Goal: Register for event/course

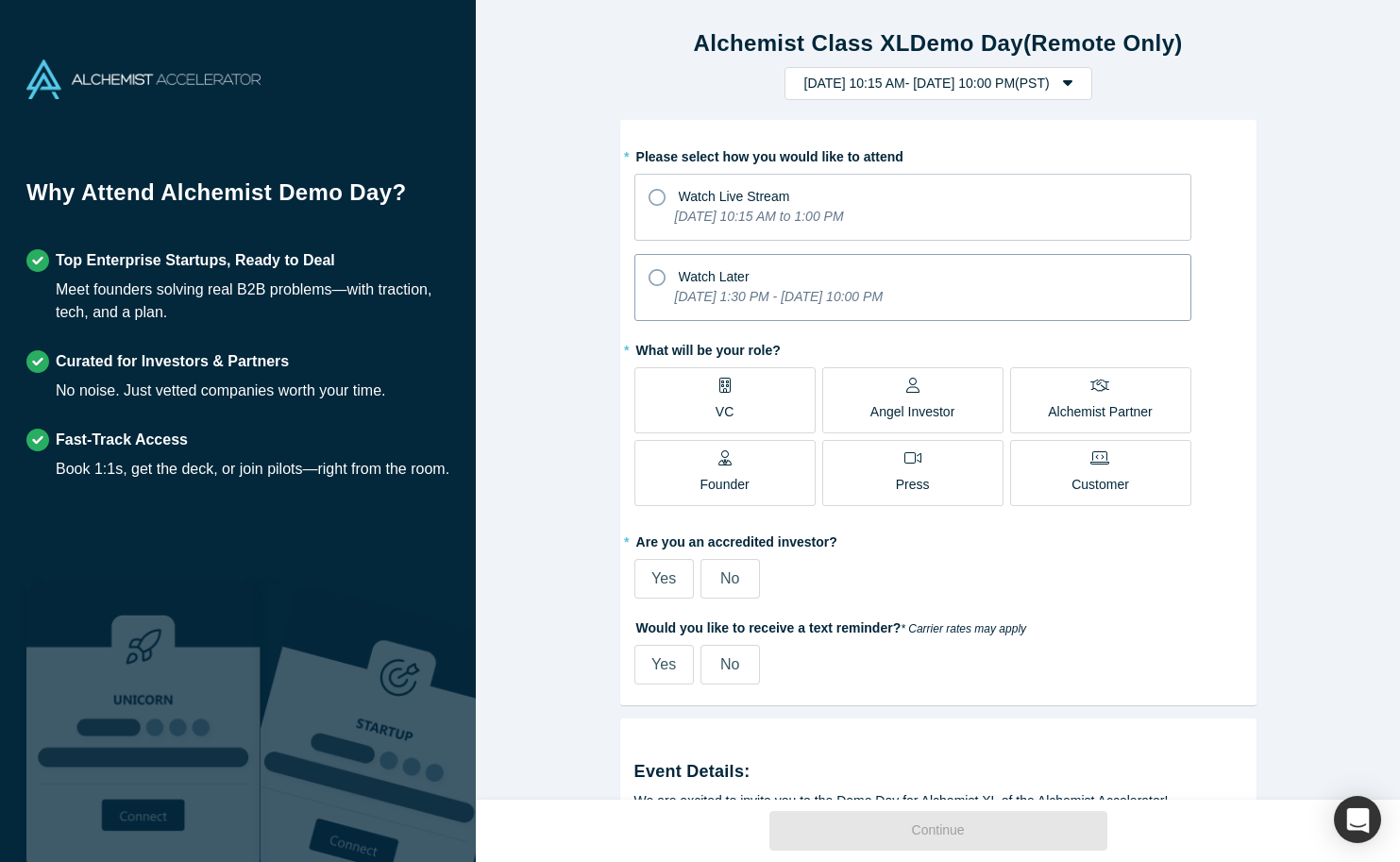
click at [658, 278] on icon at bounding box center [657, 277] width 17 height 17
click at [0, 0] on input "Watch Later [DATE] 1:30 PM - [DATE] 10:00 PM" at bounding box center [0, 0] width 0 height 0
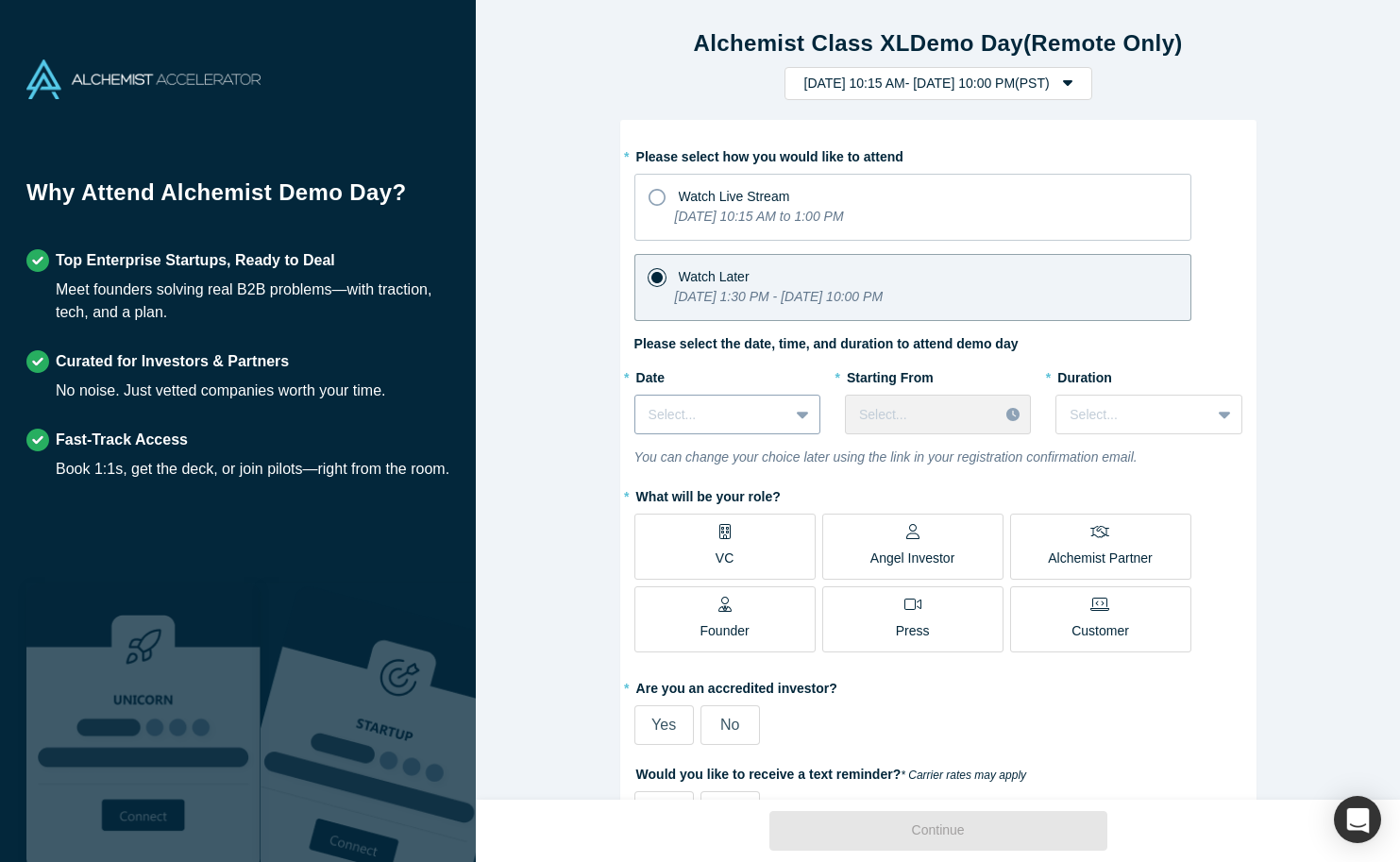
click at [811, 417] on div at bounding box center [805, 414] width 31 height 34
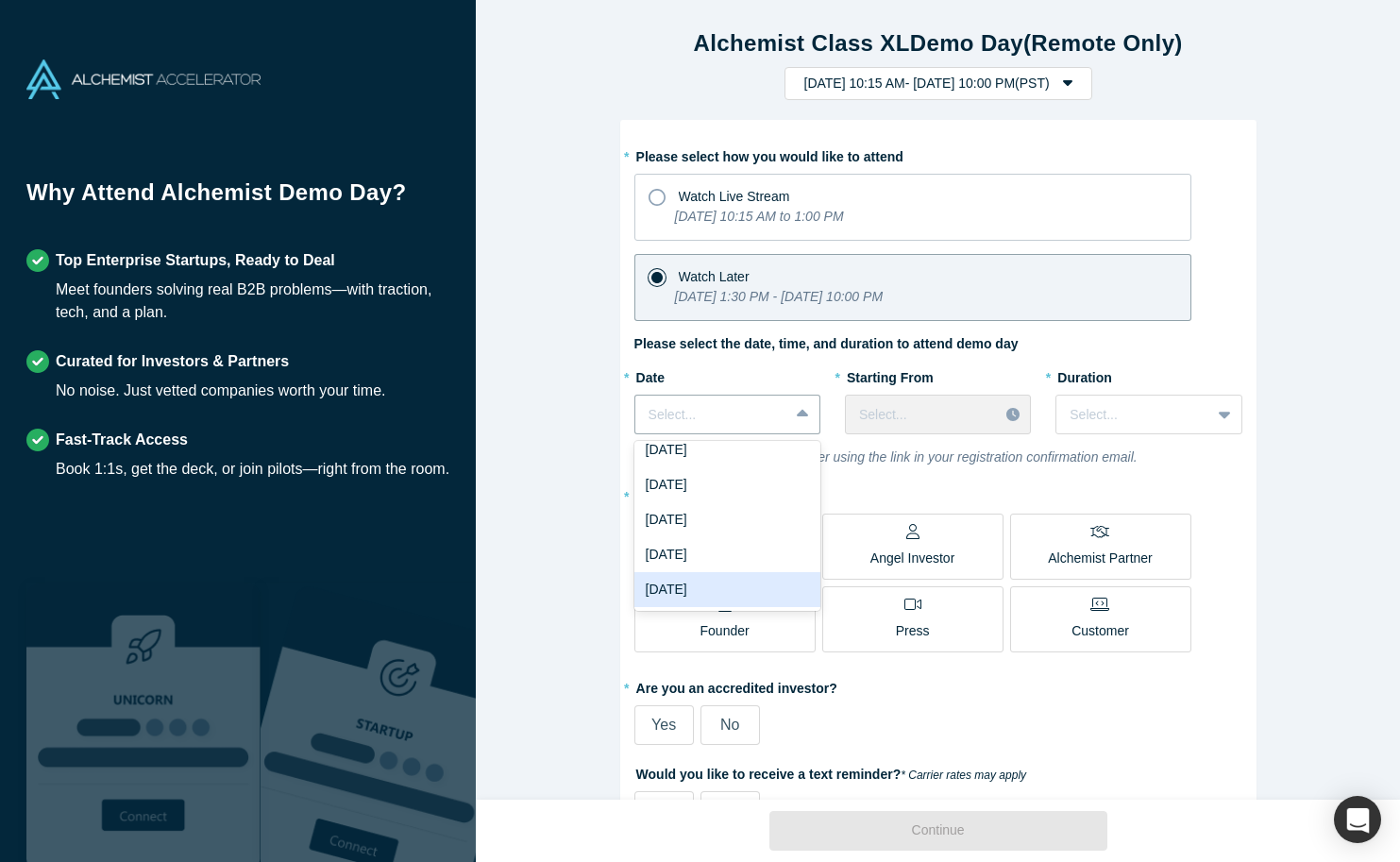
click at [743, 589] on div "[DATE]" at bounding box center [727, 589] width 186 height 34
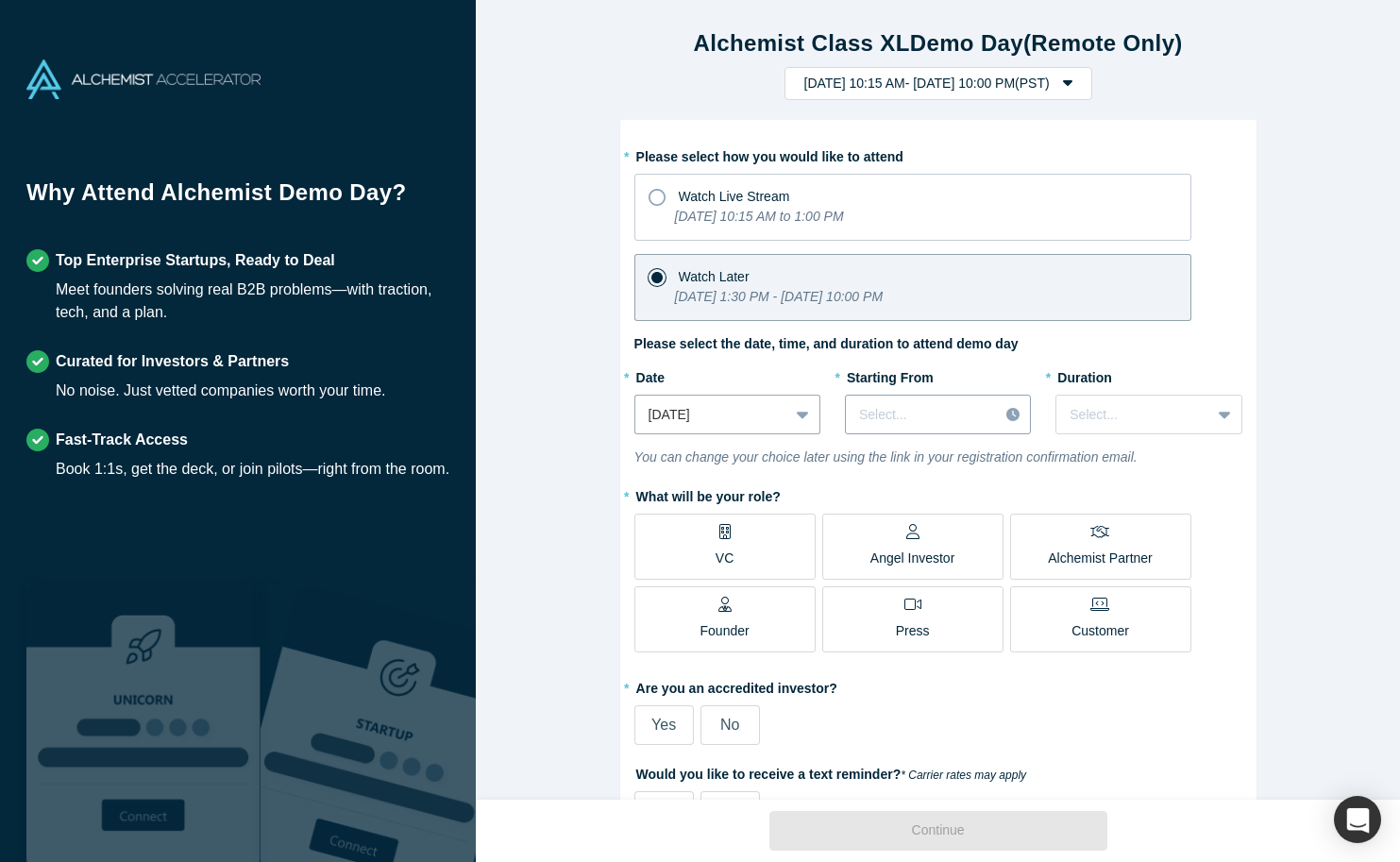
click at [1011, 415] on icon at bounding box center [1013, 414] width 13 height 13
click at [900, 483] on div "11:00 AM (PST)" at bounding box center [938, 488] width 186 height 34
click at [1222, 411] on icon at bounding box center [1225, 415] width 12 height 8
click at [1127, 510] on div "1 hour" at bounding box center [1148, 497] width 186 height 34
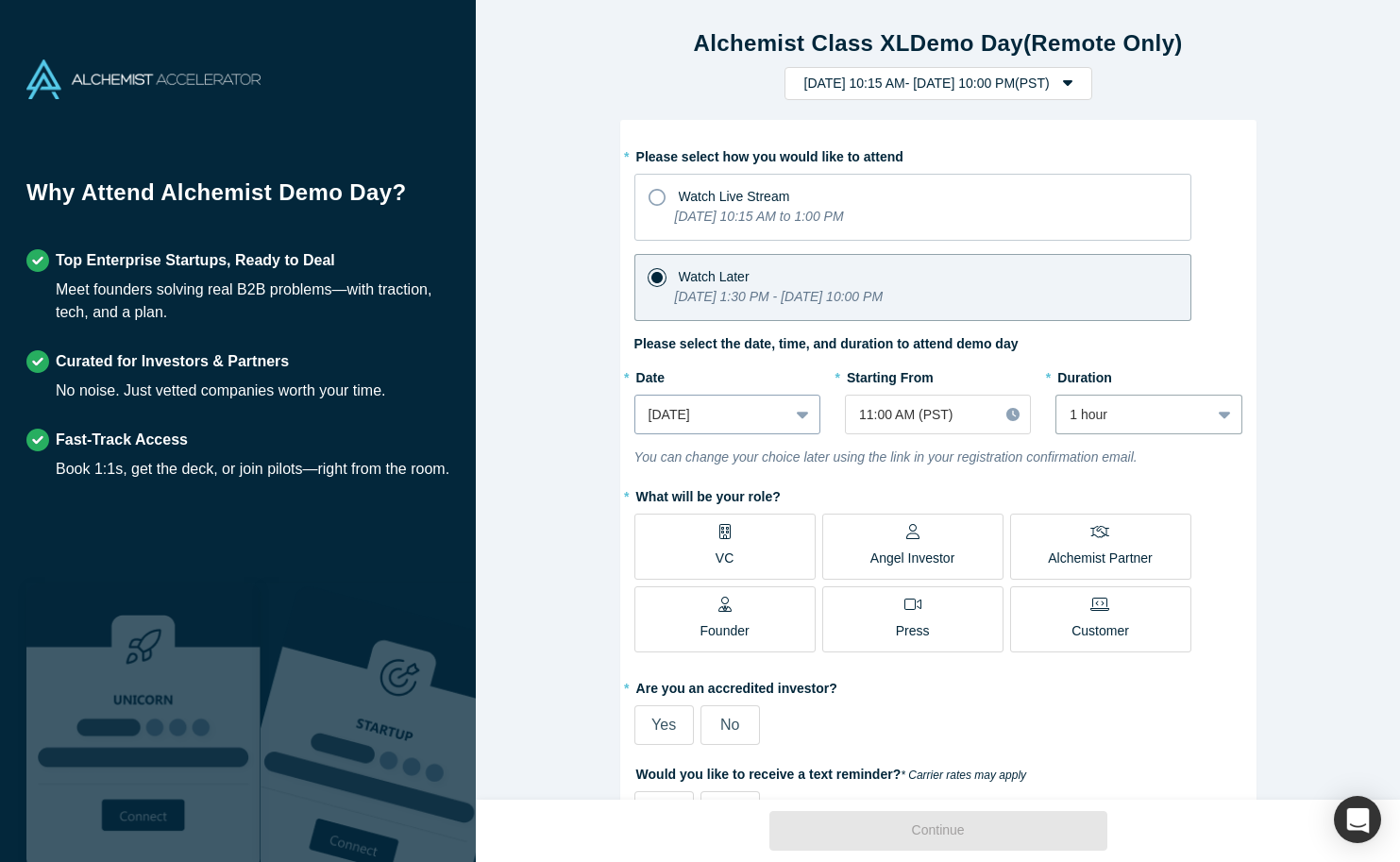
click at [799, 416] on icon at bounding box center [803, 414] width 12 height 19
click at [1271, 450] on div "Alchemist Class XL Demo Day (Remote Only) [DATE] 10:15 AM - [DATE] 10:00 PM ( P…" at bounding box center [938, 400] width 924 height 800
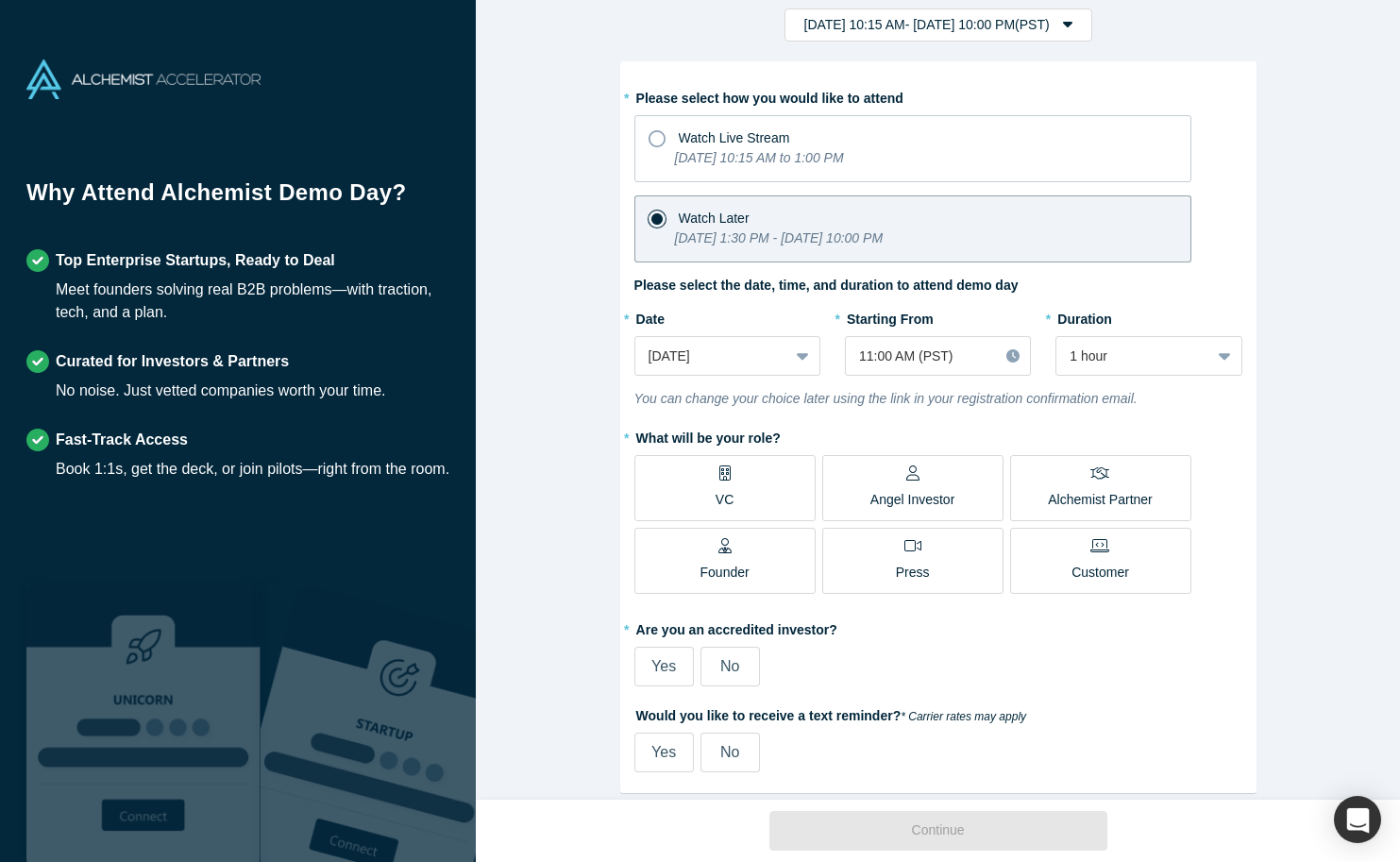
scroll to position [75, 0]
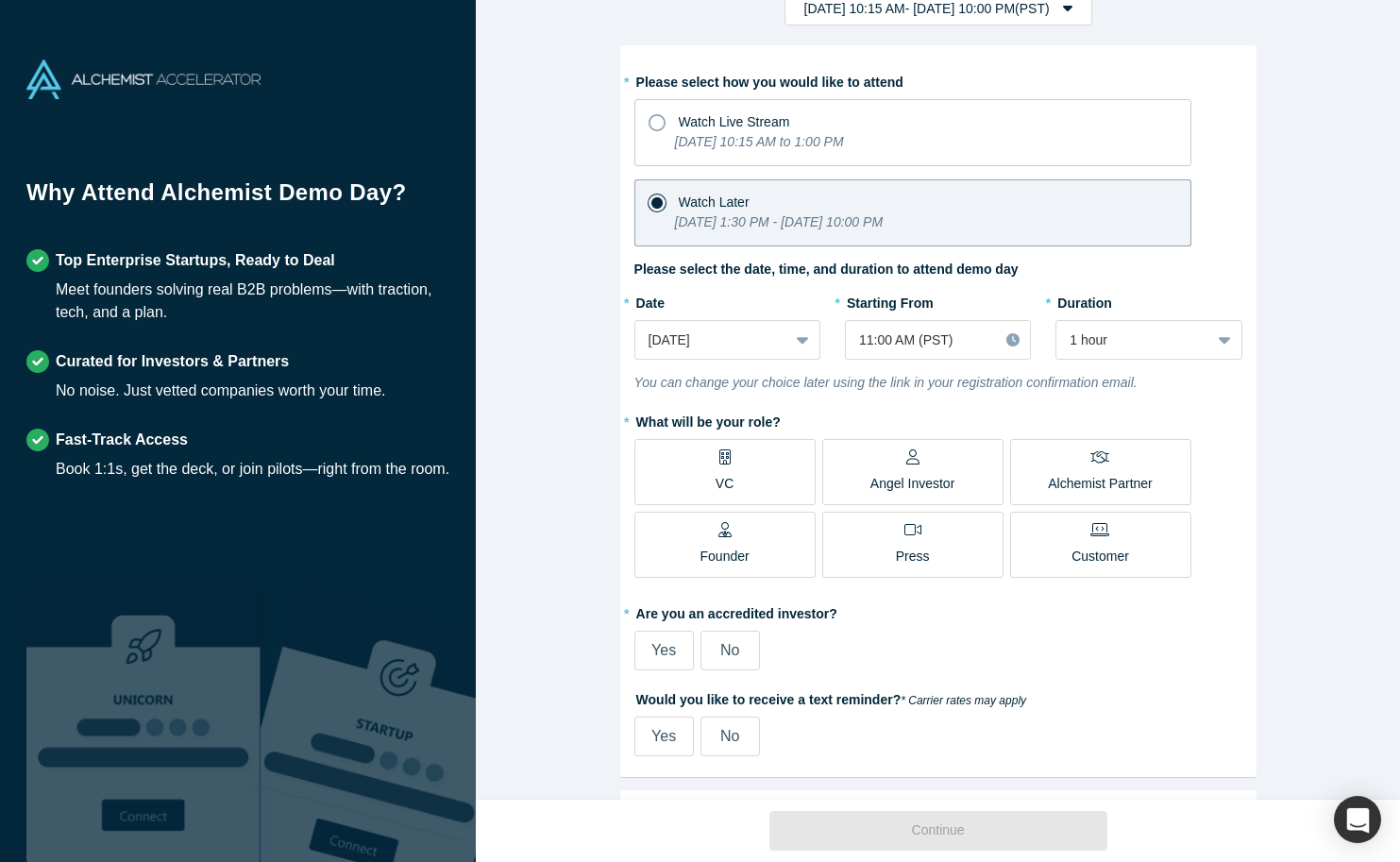
click at [742, 465] on label "VC" at bounding box center [724, 472] width 181 height 66
click at [0, 0] on input "VC" at bounding box center [0, 0] width 0 height 0
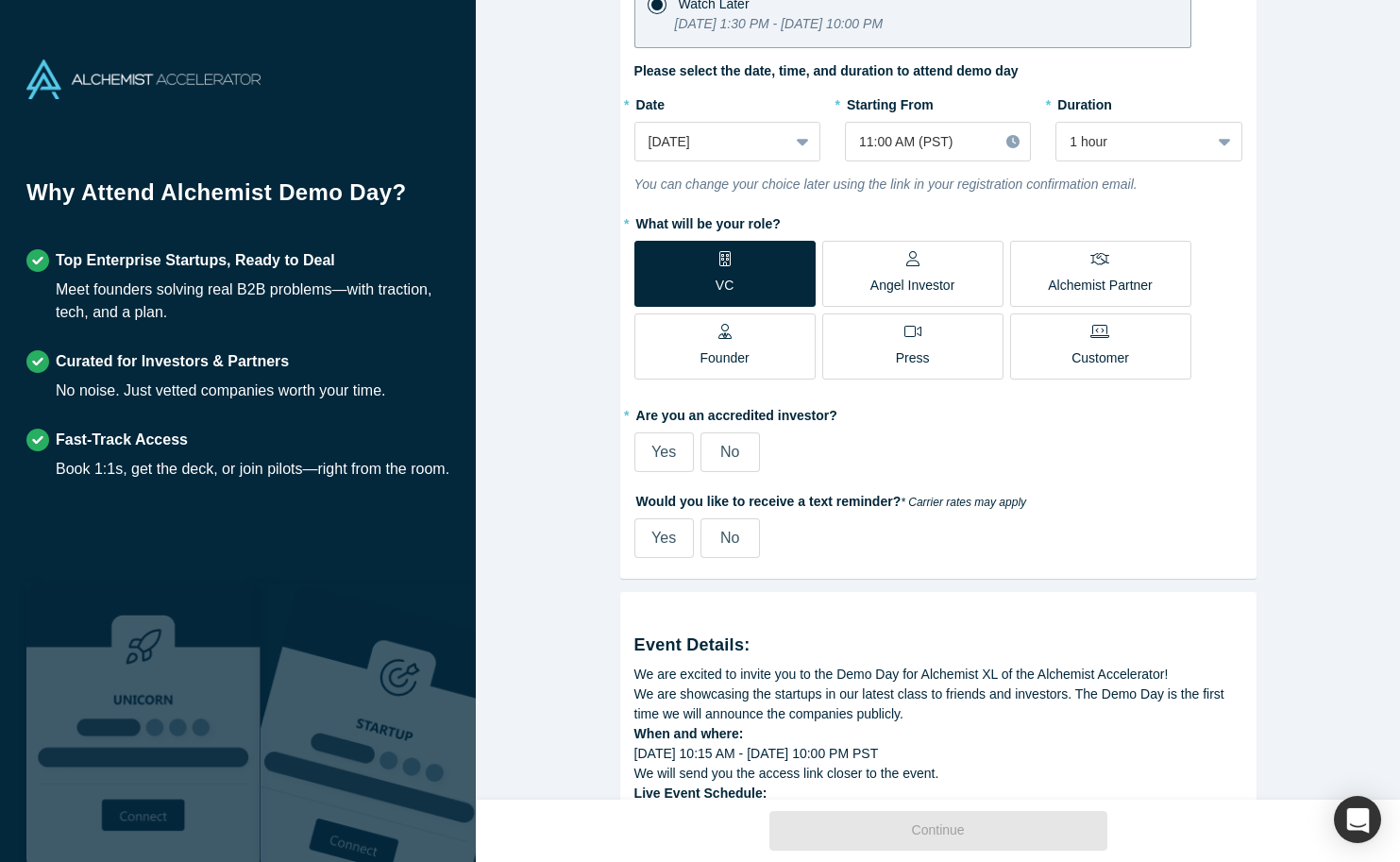
scroll to position [305, 0]
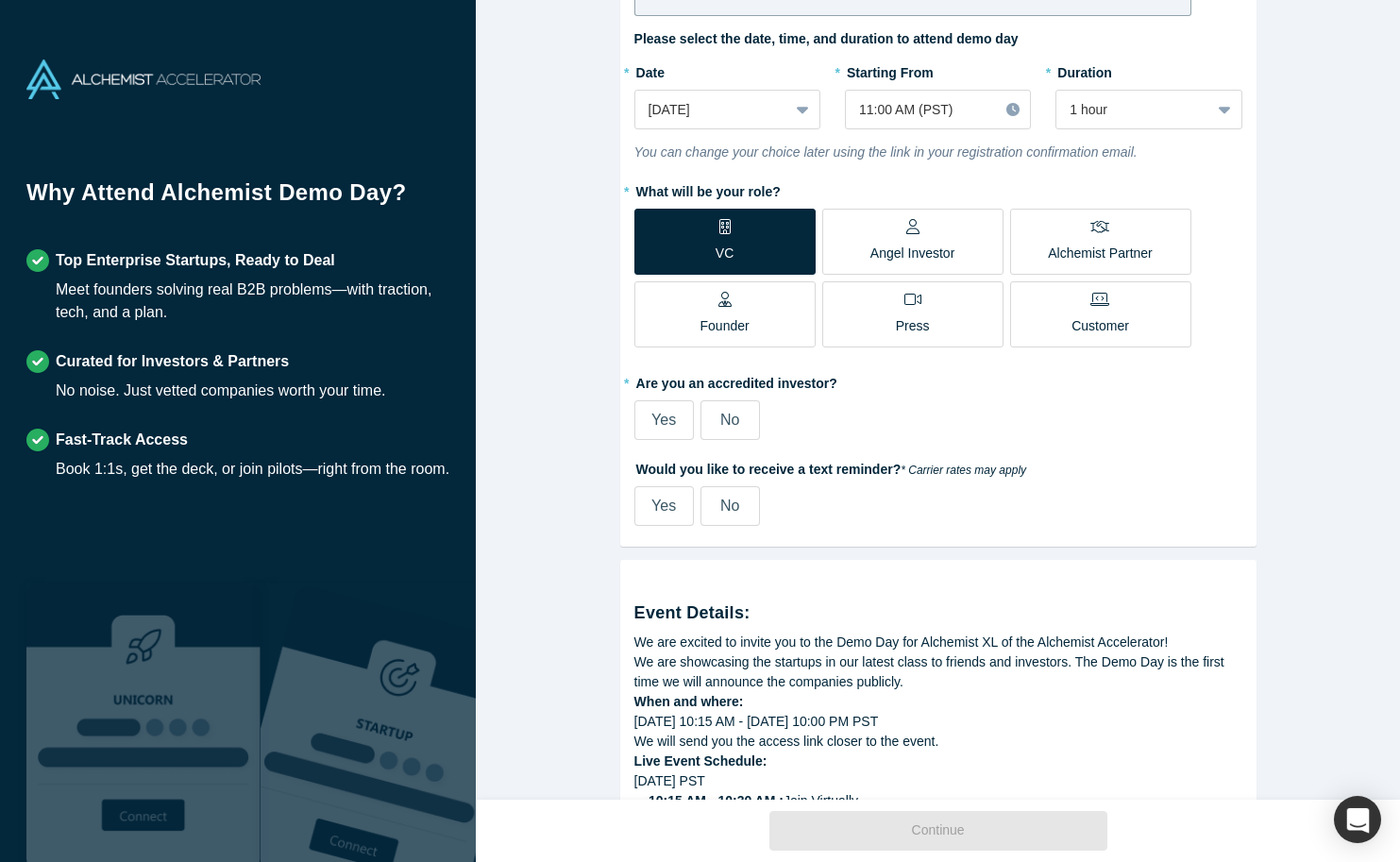
click at [673, 416] on span "Yes" at bounding box center [664, 419] width 25 height 16
click at [0, 0] on input "Yes" at bounding box center [0, 0] width 0 height 0
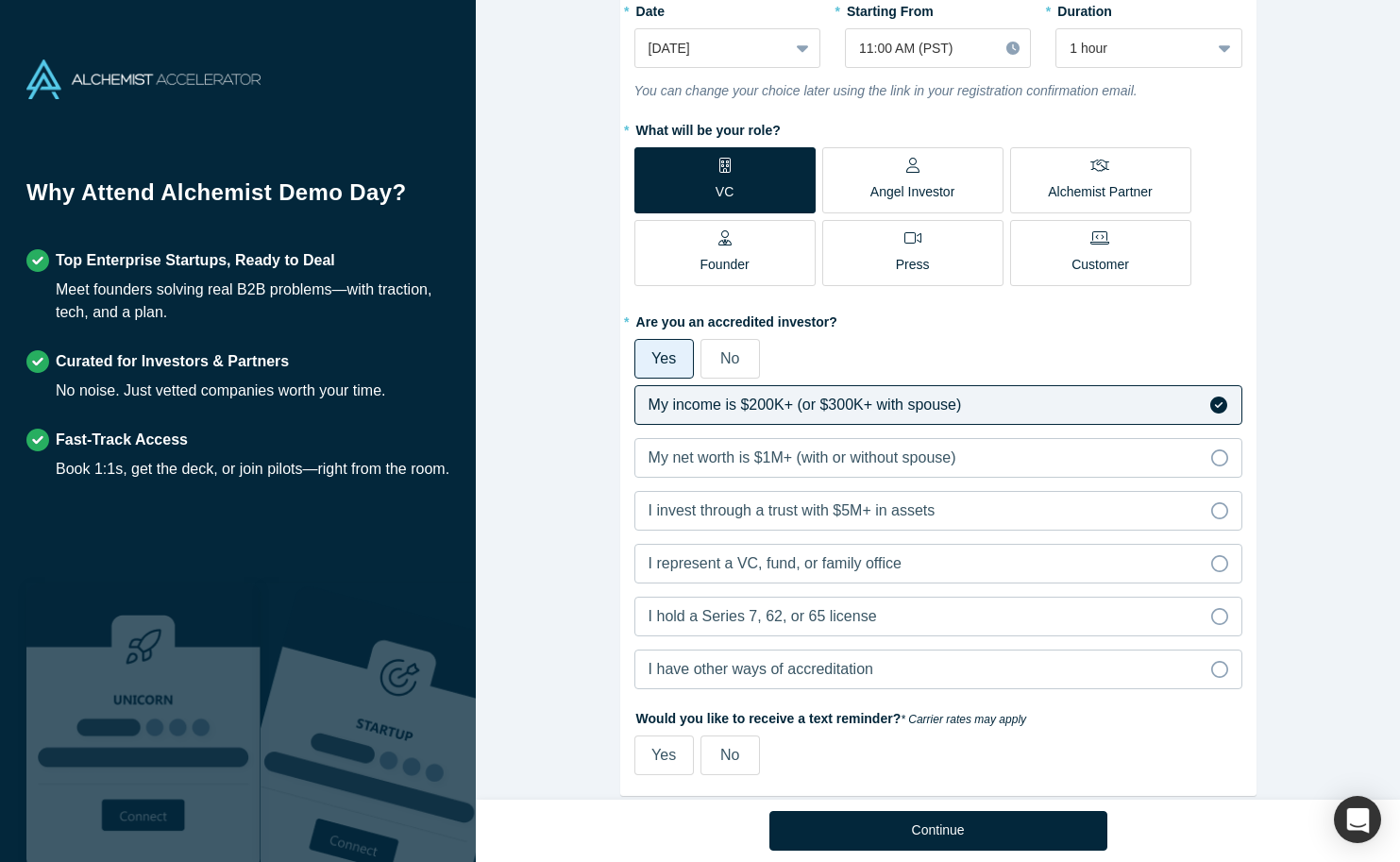
scroll to position [383, 0]
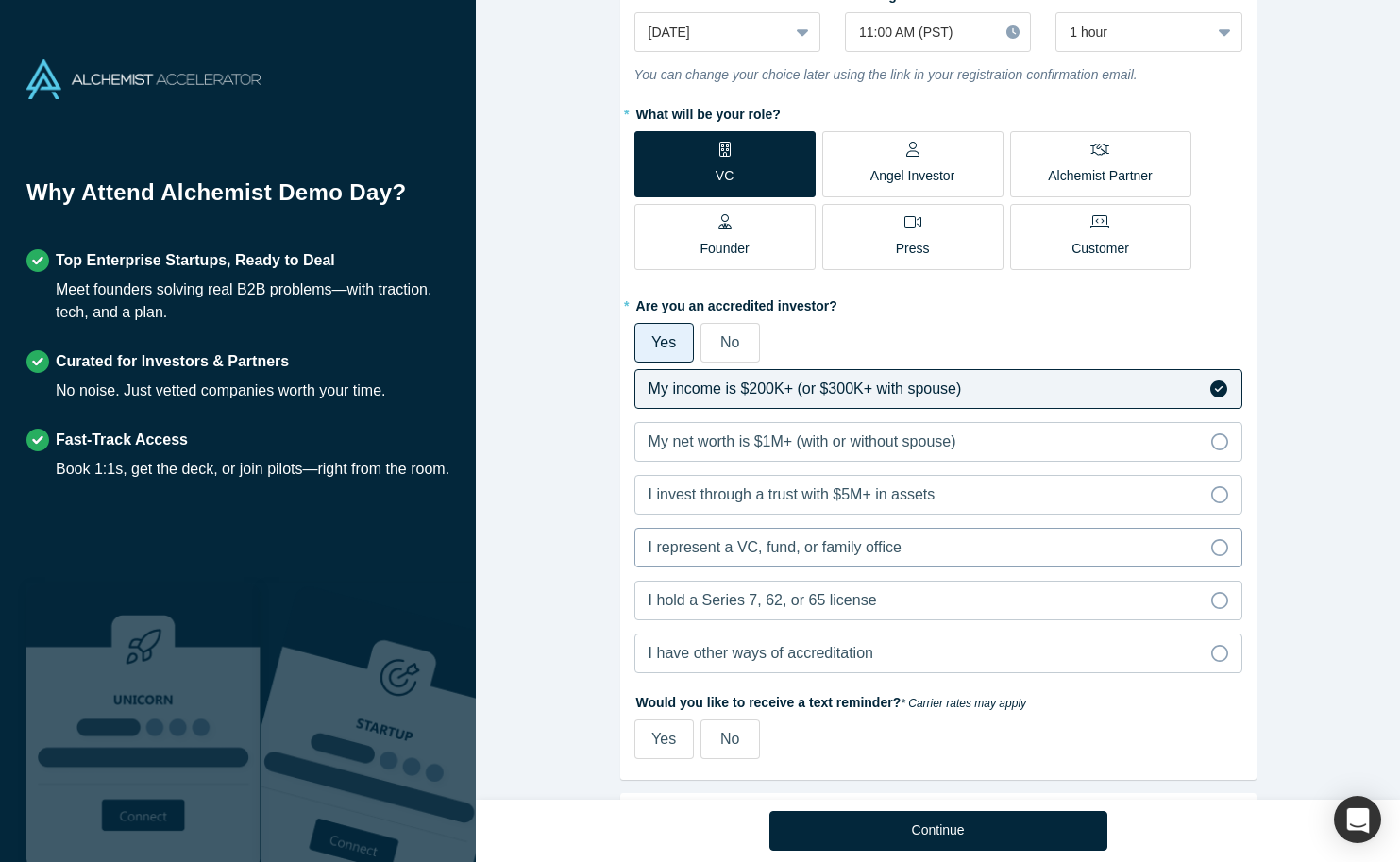
click at [1229, 543] on label "I represent a VC, fund, or family office" at bounding box center [938, 546] width 608 height 39
click at [0, 0] on input "I represent a VC, fund, or family office" at bounding box center [0, 0] width 0 height 0
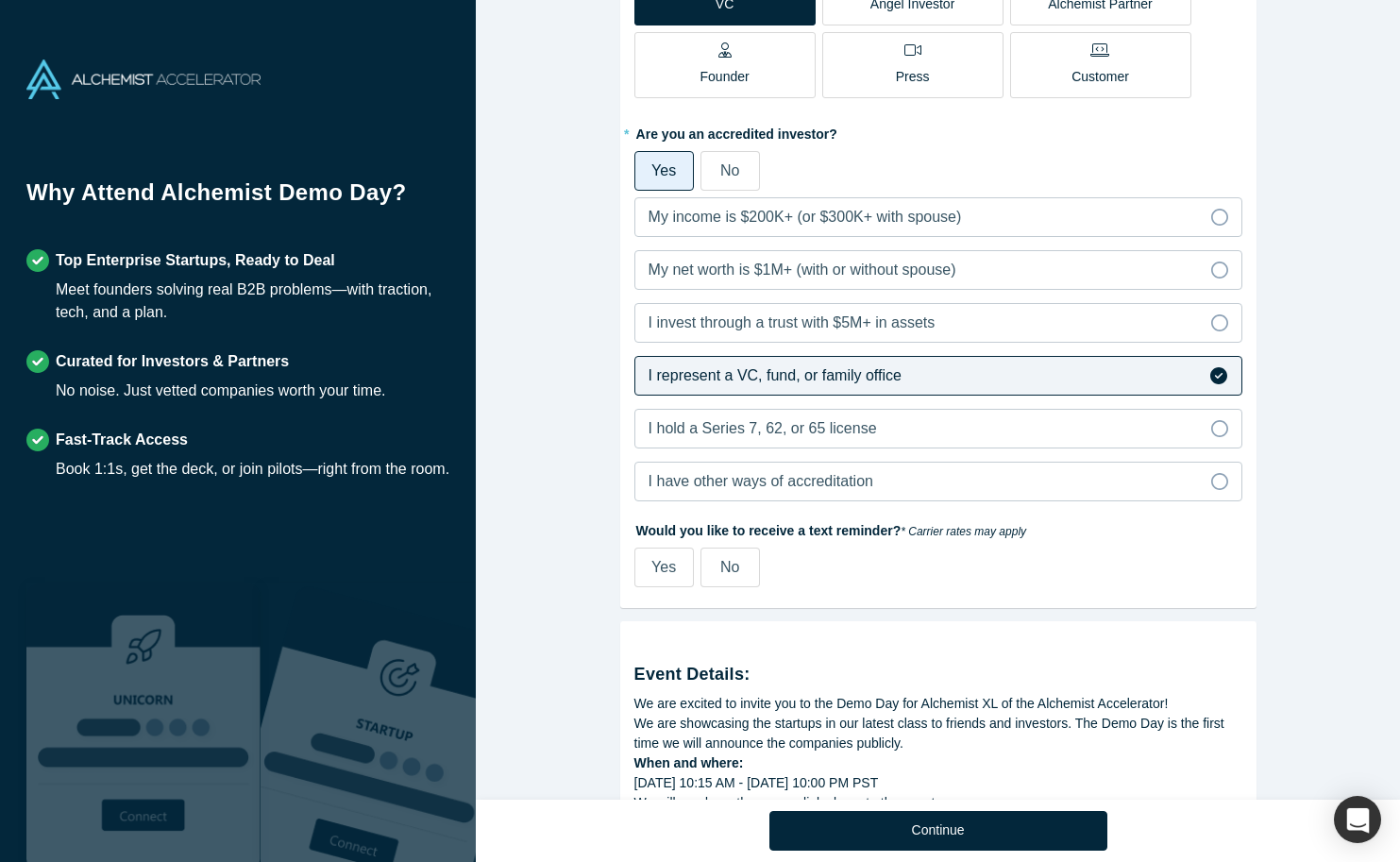
scroll to position [590, 0]
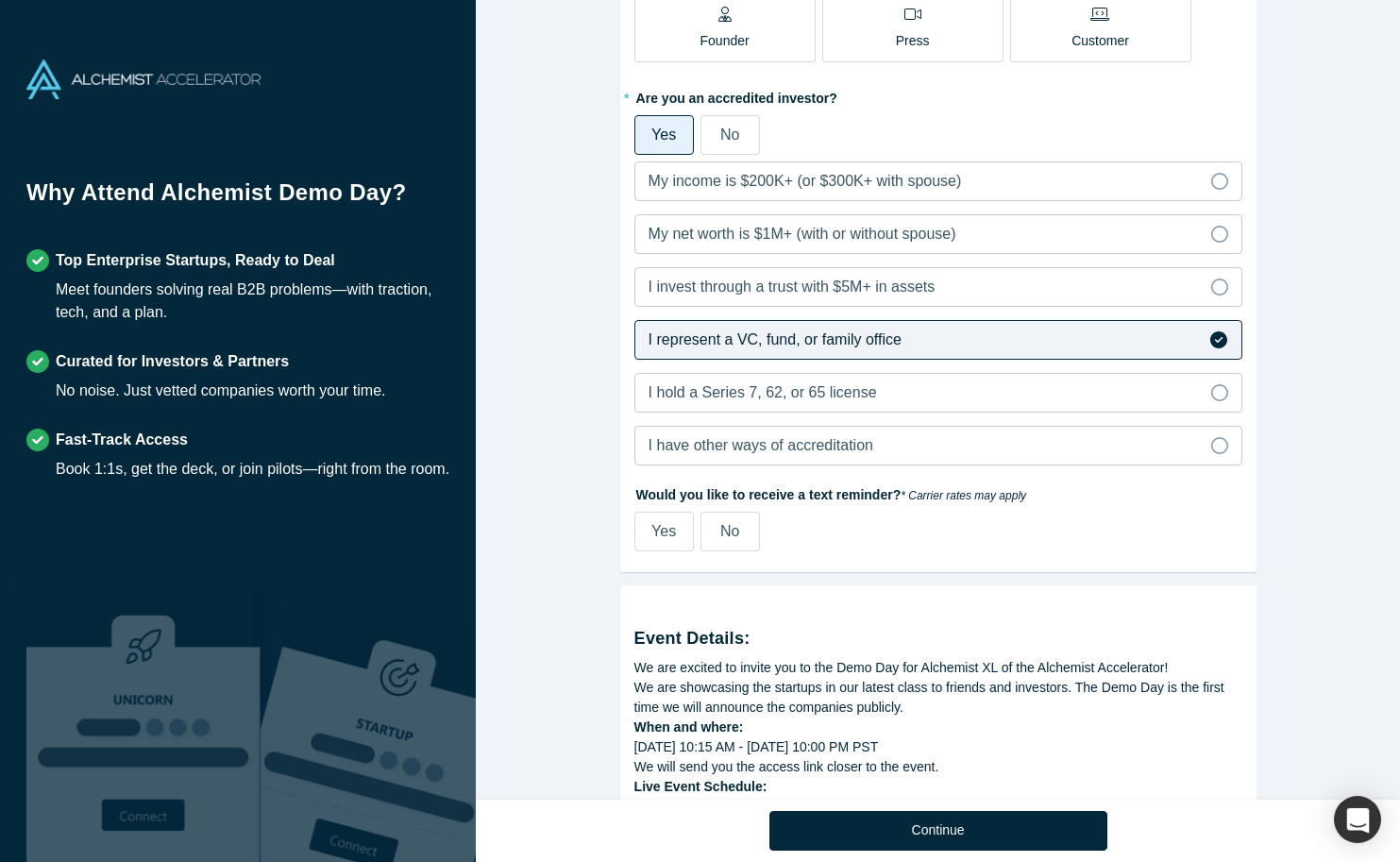
click at [733, 515] on label "No" at bounding box center [730, 531] width 59 height 39
click at [0, 0] on input "No" at bounding box center [0, 0] width 0 height 0
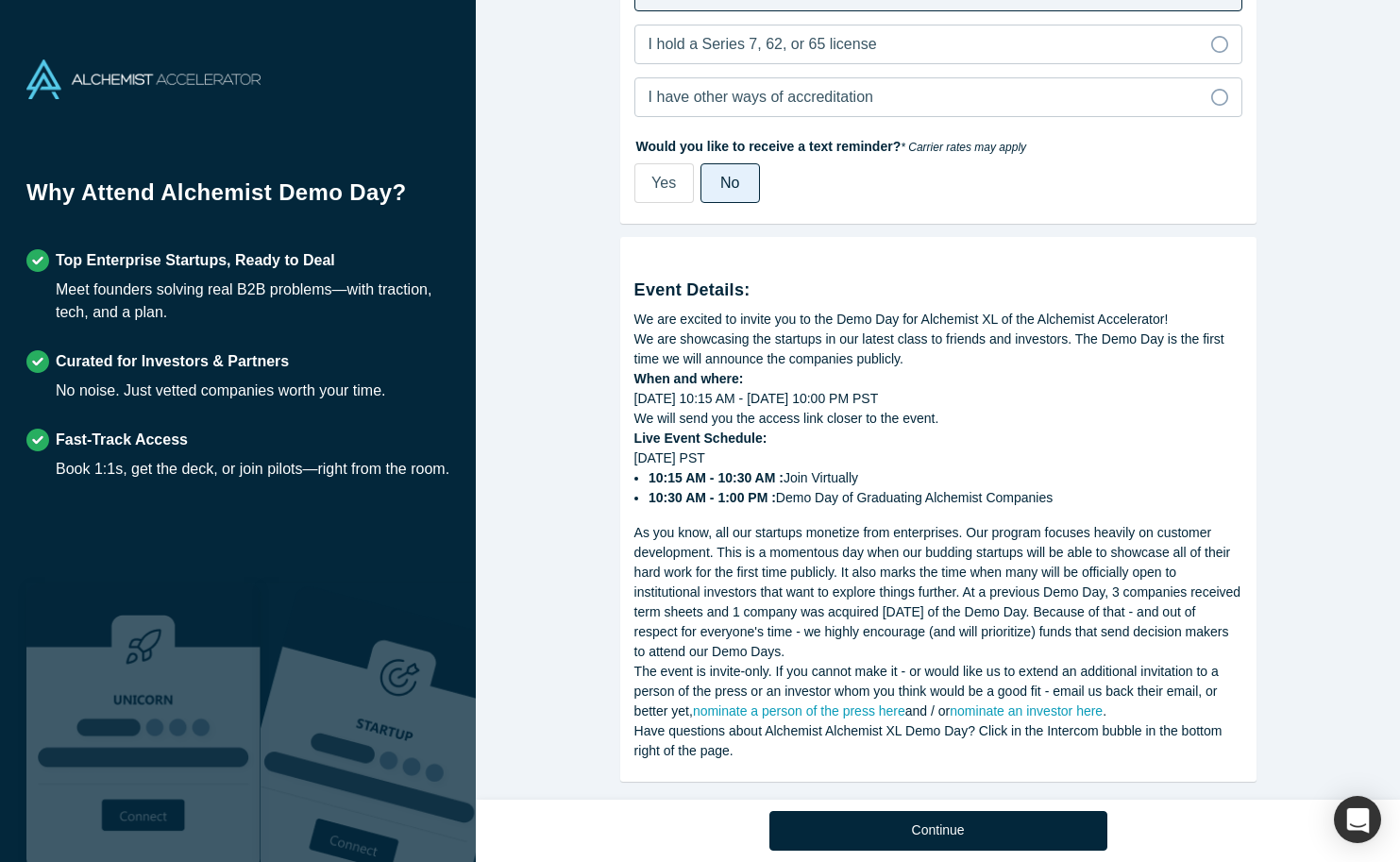
scroll to position [960, 0]
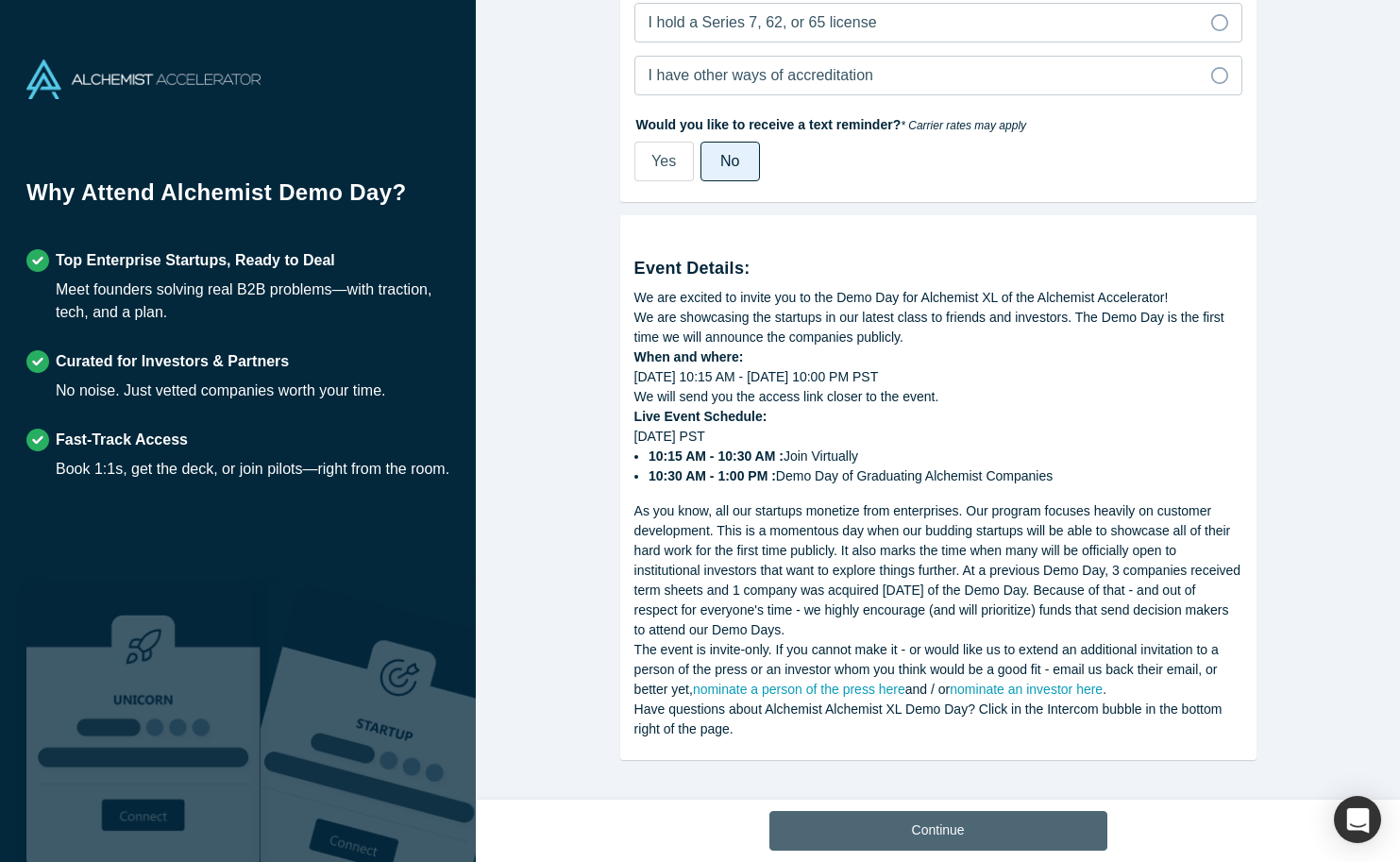
click at [951, 825] on button "Continue" at bounding box center [938, 829] width 338 height 39
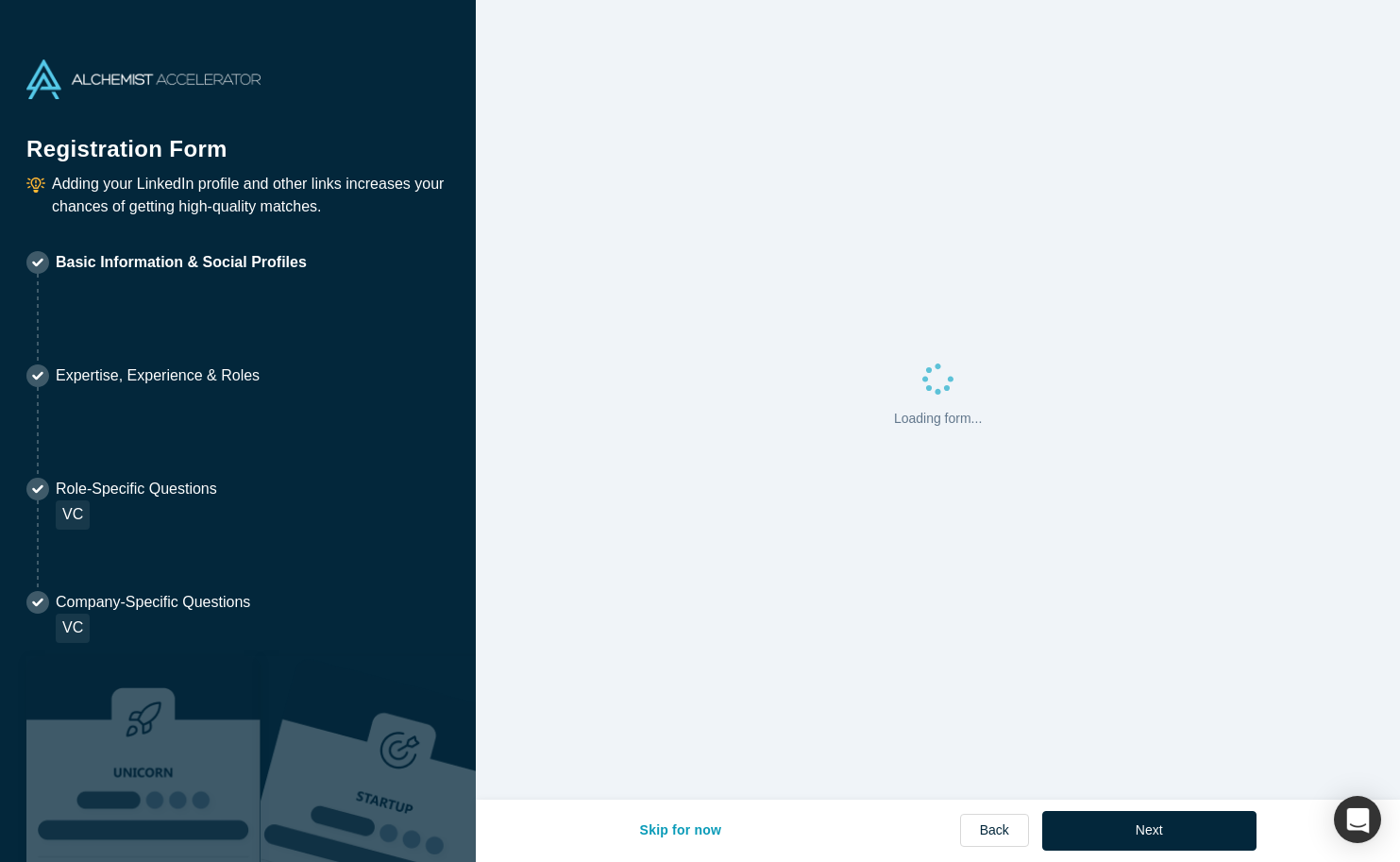
select select "US"
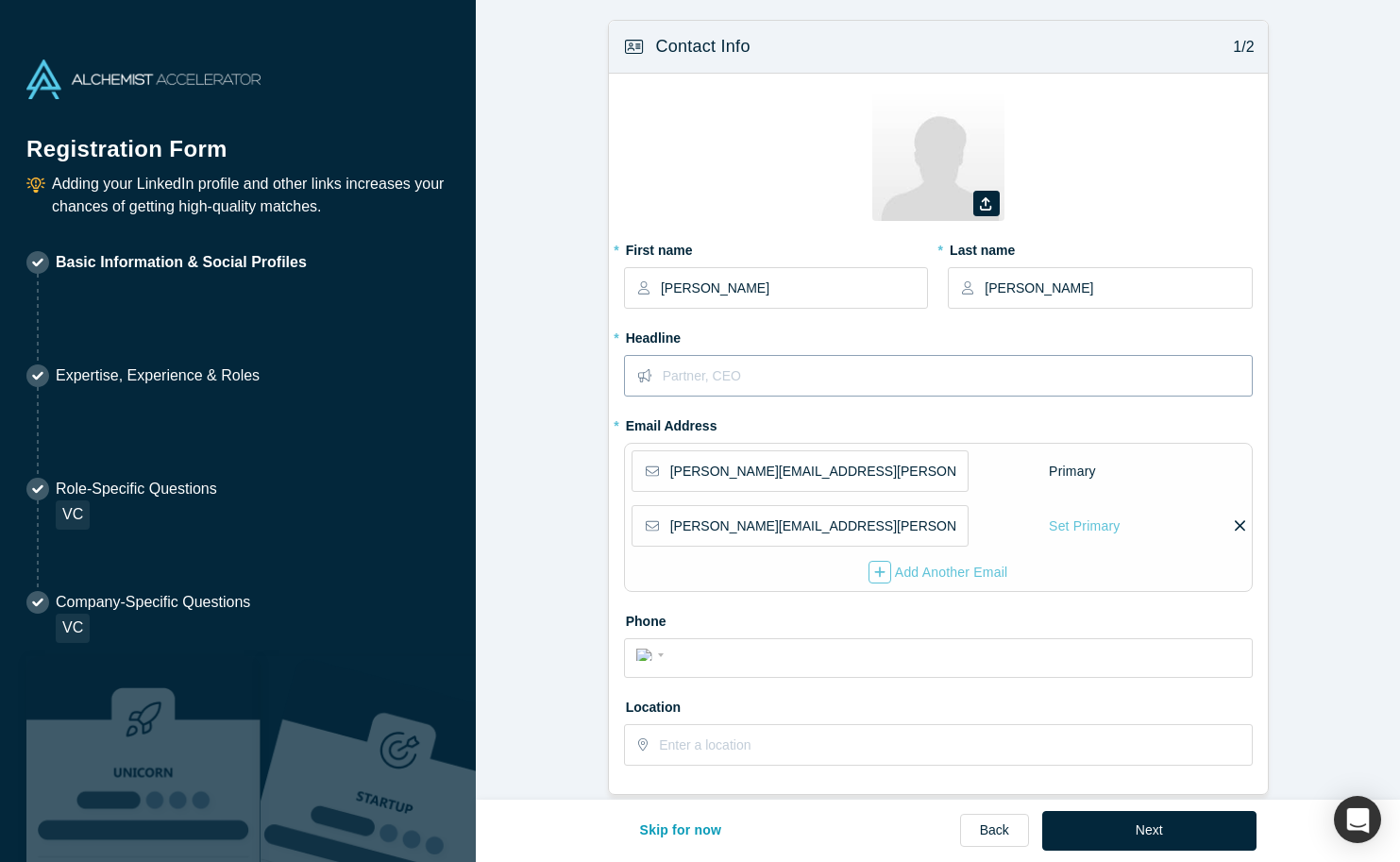
click at [774, 377] on input "text" at bounding box center [957, 375] width 589 height 39
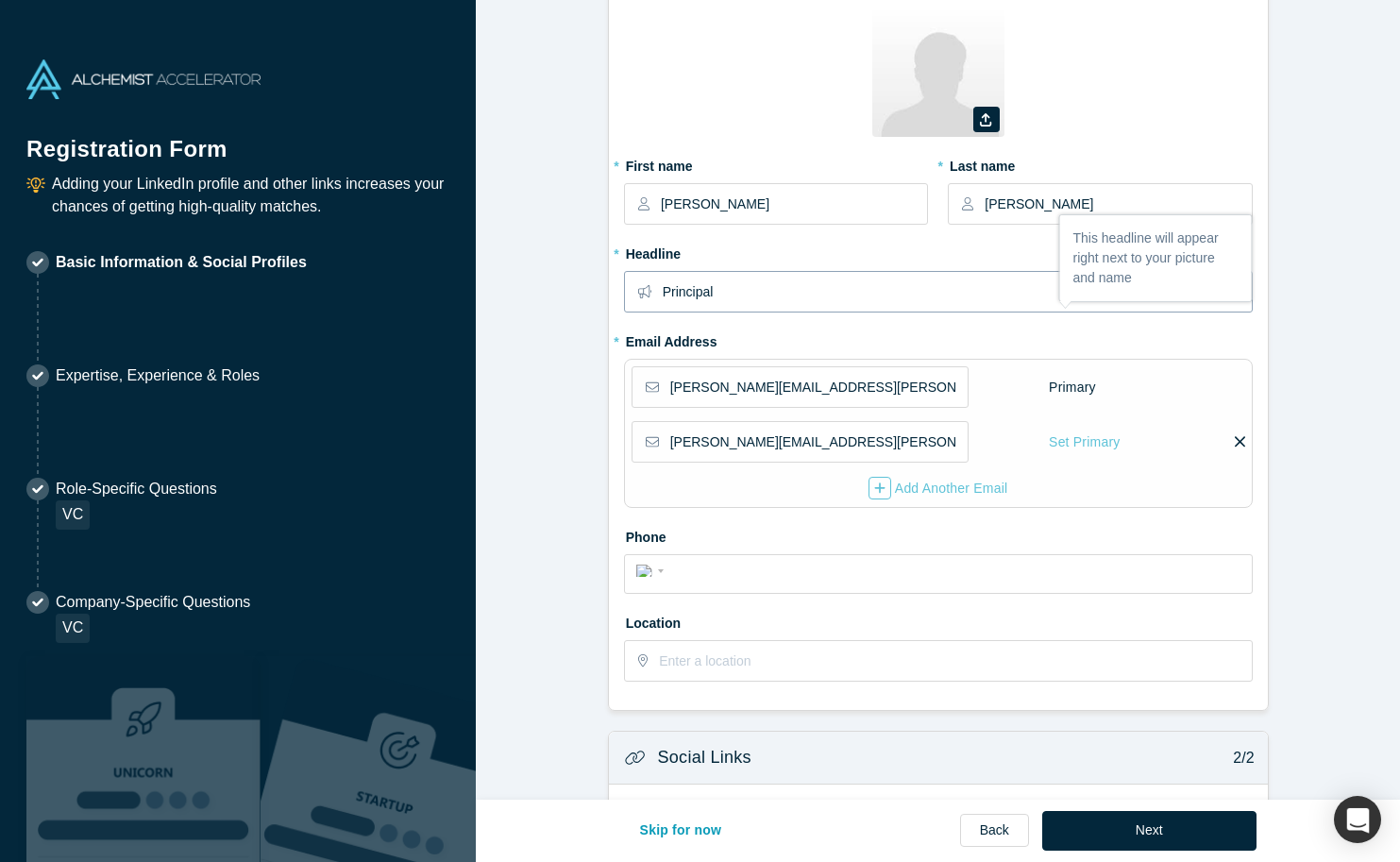
scroll to position [91, 0]
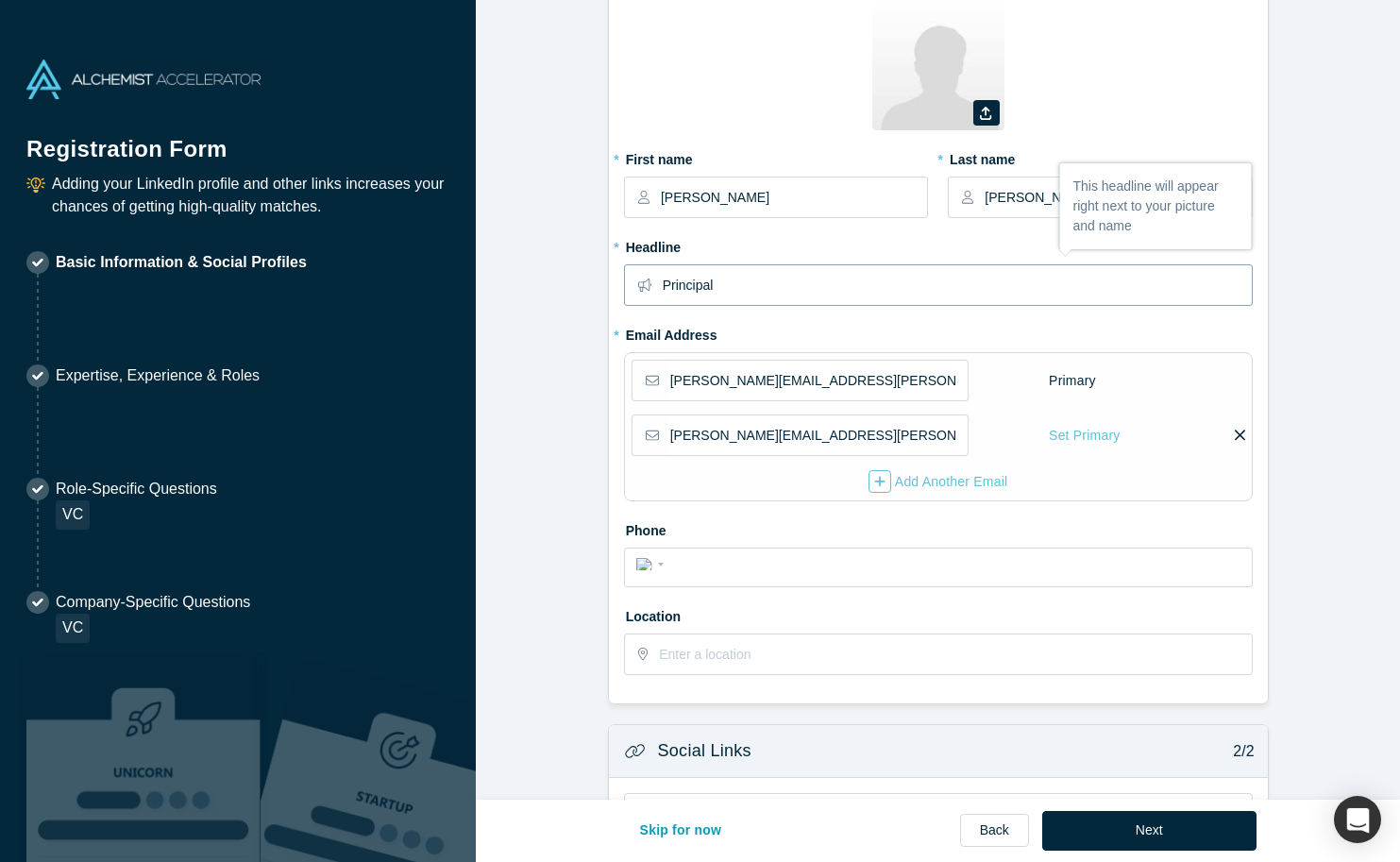
type input "Principal"
click at [1239, 437] on icon at bounding box center [1239, 435] width 11 height 17
click at [0, 0] on input "checkbox" at bounding box center [0, 0] width 0 height 0
drag, startPoint x: 1032, startPoint y: 201, endPoint x: 960, endPoint y: 188, distance: 73.2
click at [960, 188] on div "[PERSON_NAME]" at bounding box center [1100, 196] width 304 height 41
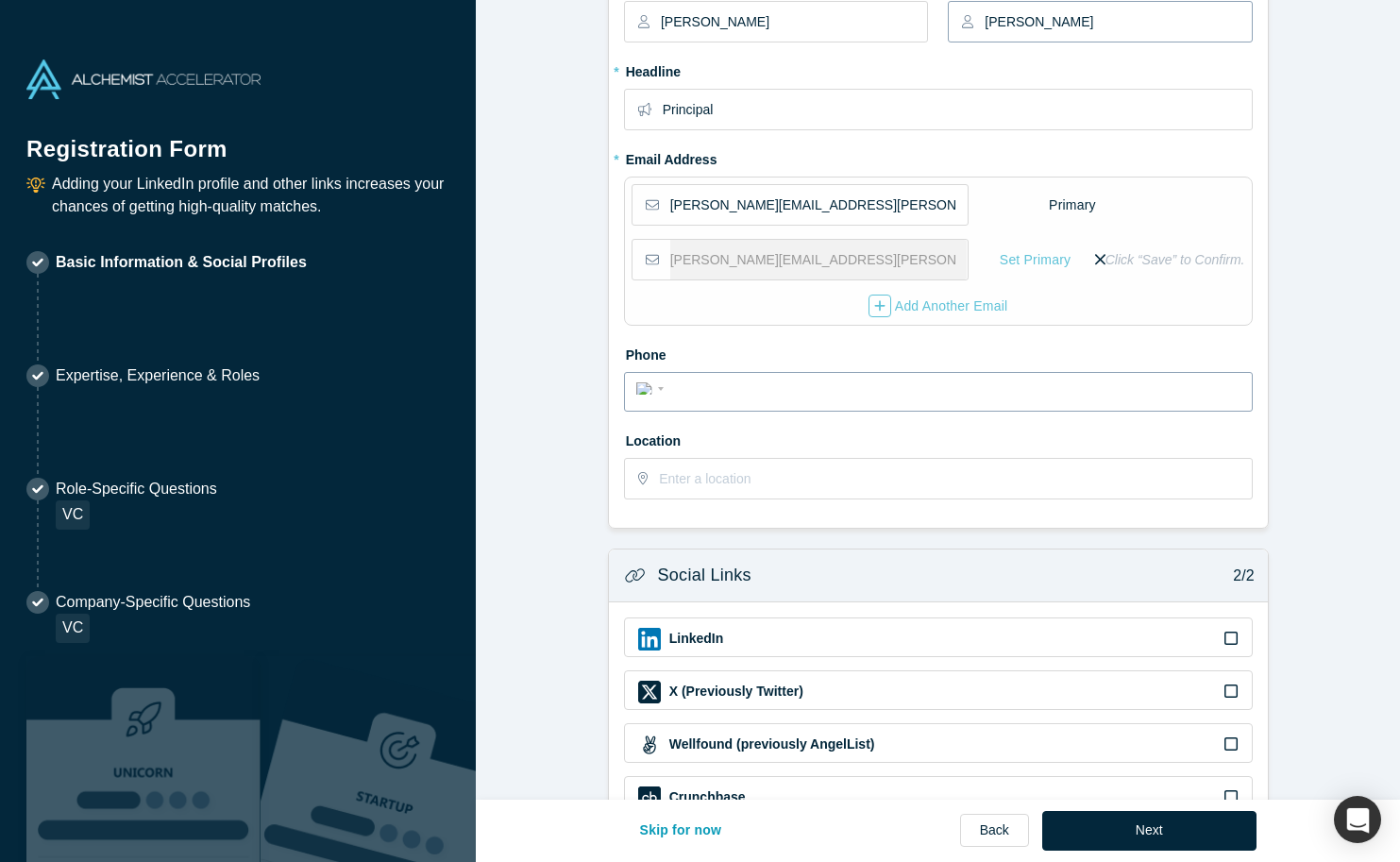
scroll to position [0, 0]
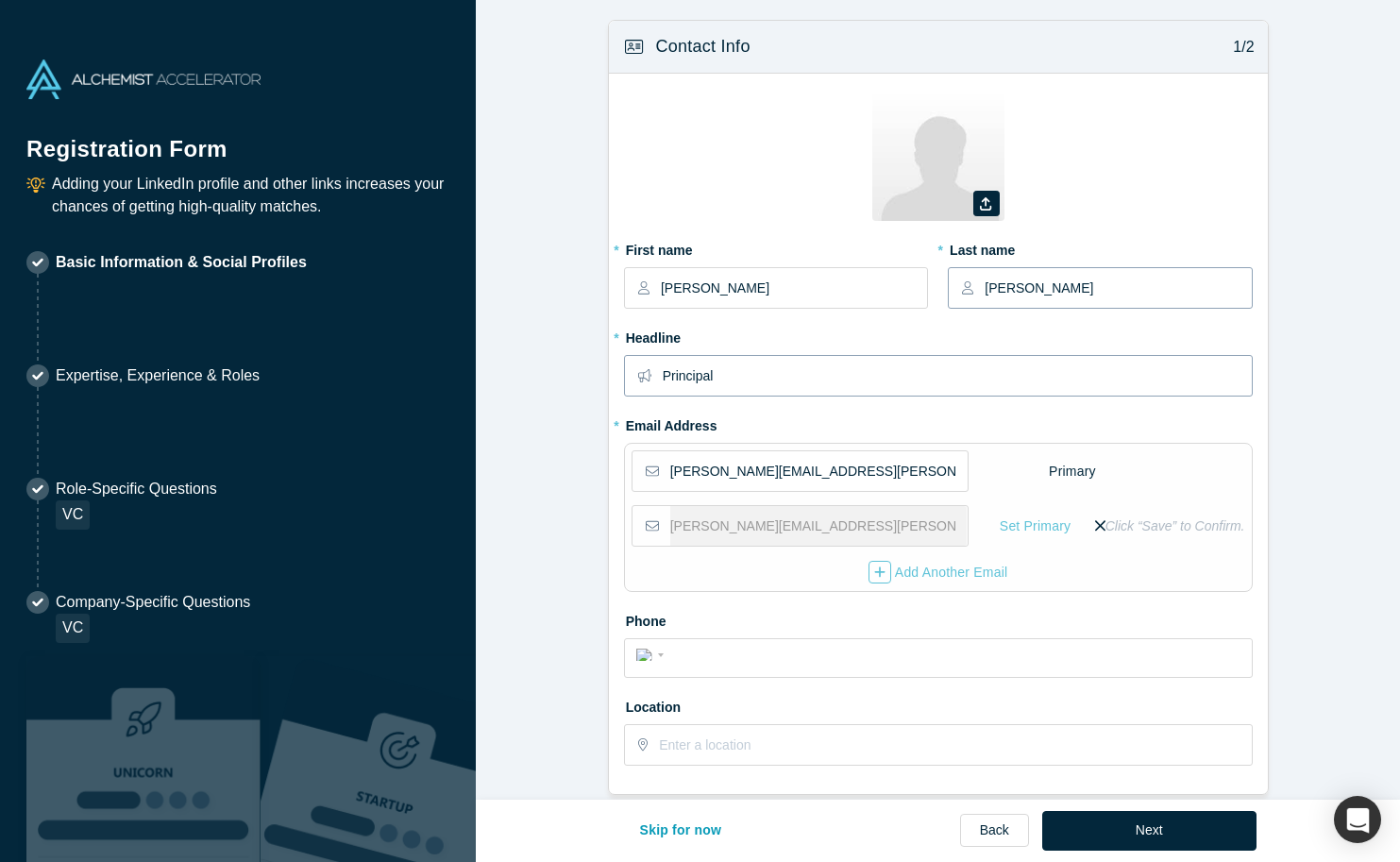
type input "[PERSON_NAME]"
click at [743, 379] on input "Principal" at bounding box center [957, 375] width 589 height 39
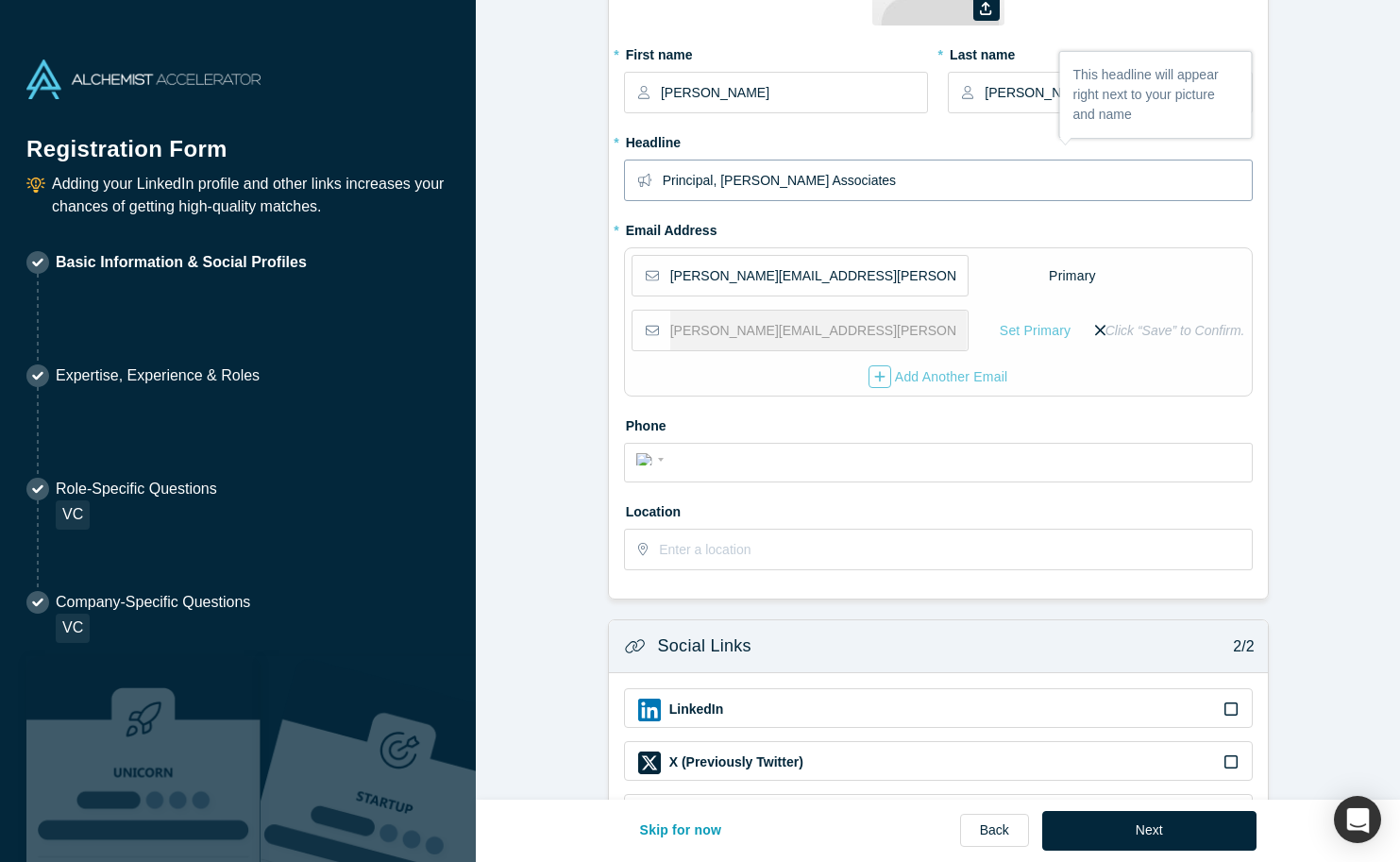
scroll to position [226, 0]
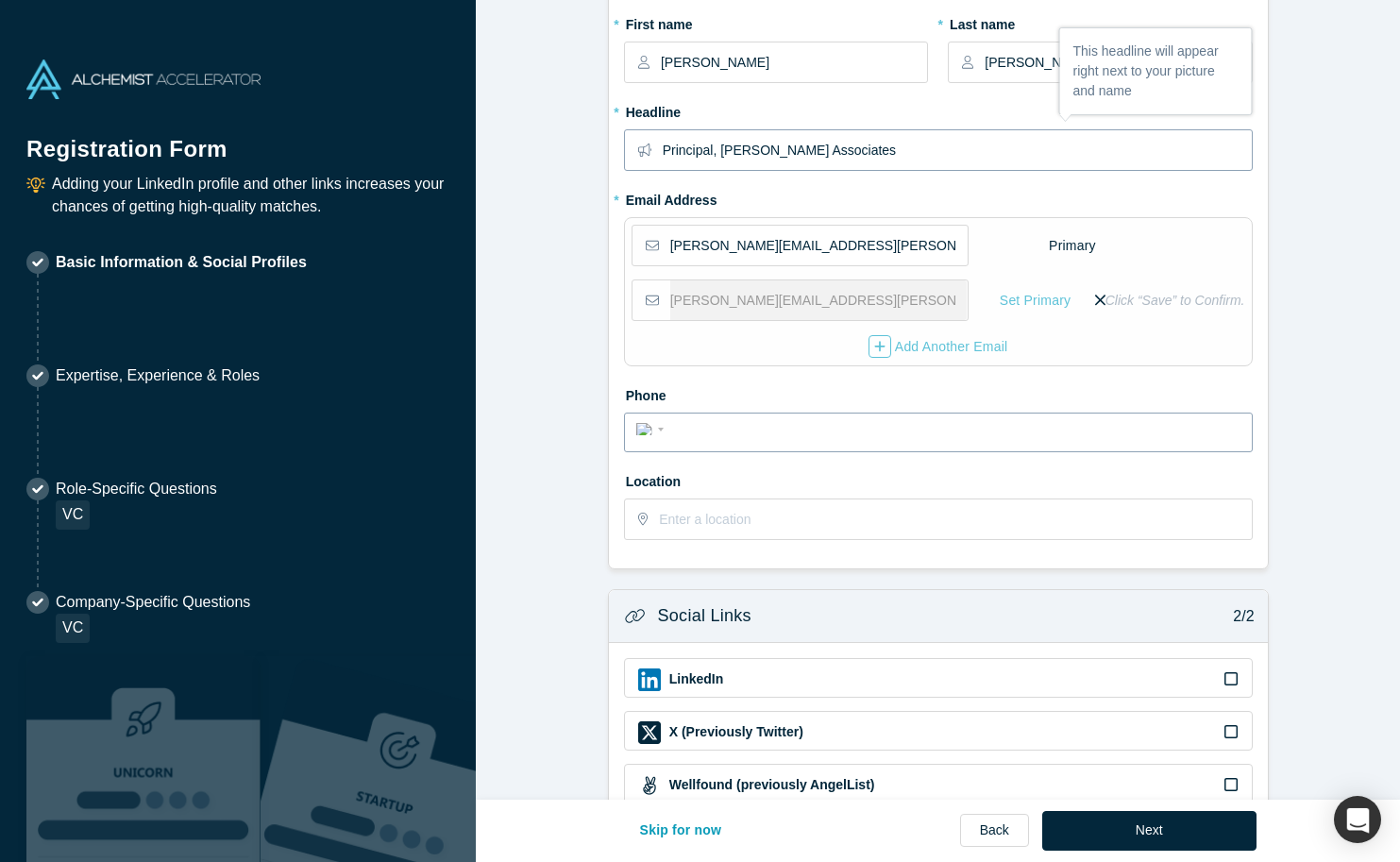
type input "Principal, [PERSON_NAME] Associates"
click at [690, 443] on div "International [GEOGRAPHIC_DATA] [GEOGRAPHIC_DATA] [GEOGRAPHIC_DATA] [GEOGRAPHIC…" at bounding box center [938, 431] width 629 height 39
click at [690, 430] on input "tel" at bounding box center [955, 430] width 570 height 28
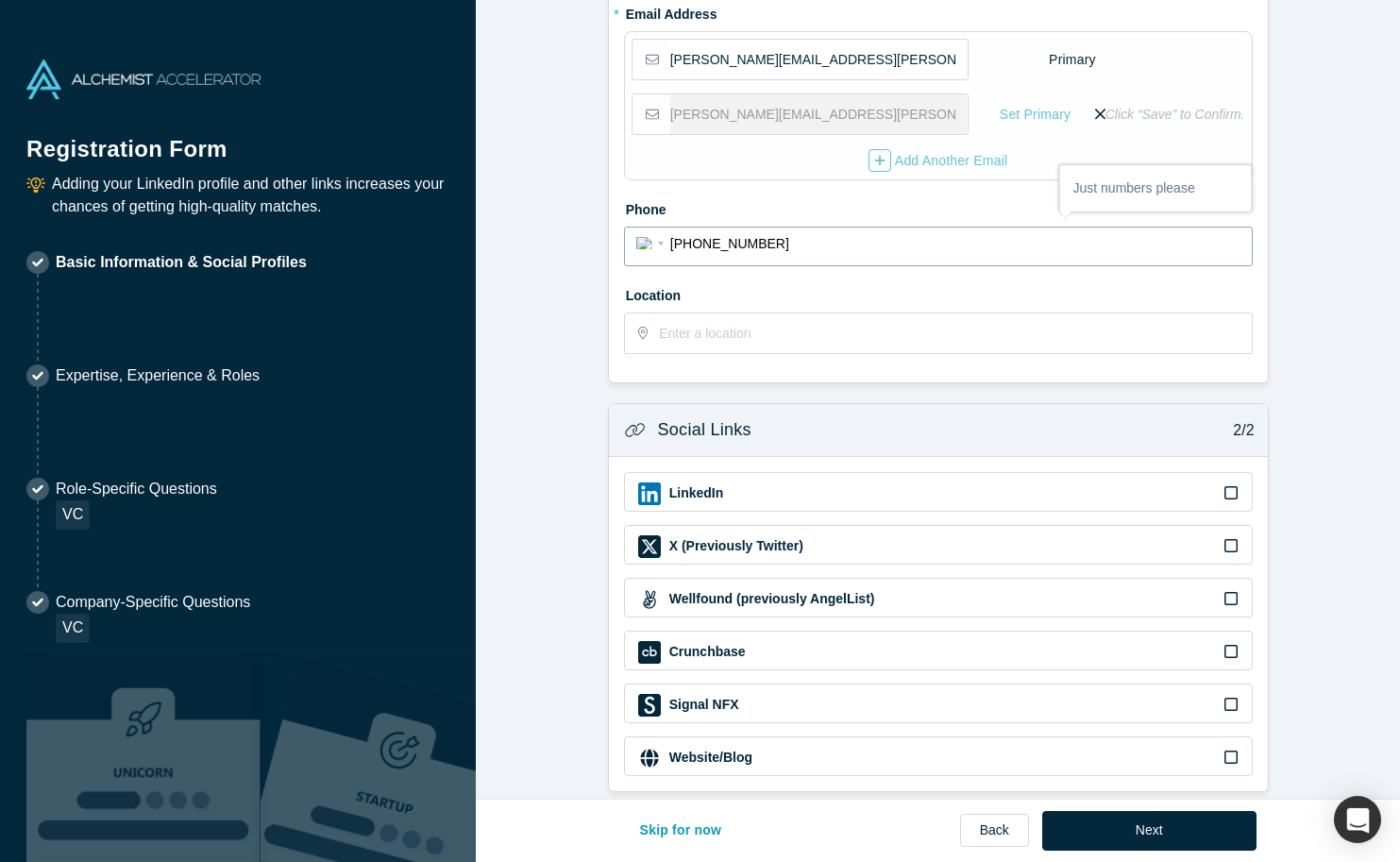
scroll to position [431, 0]
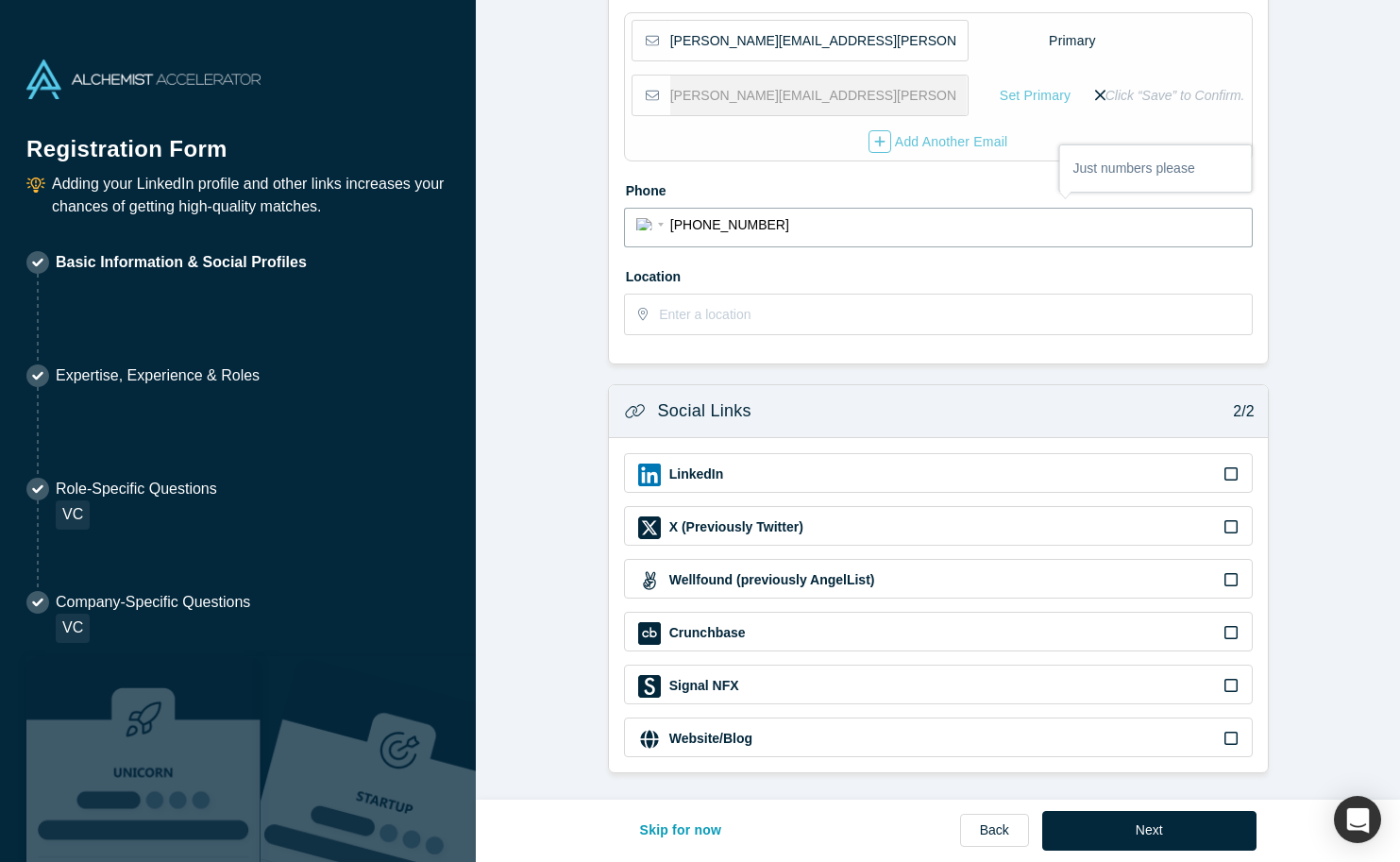
type input "[PHONE_NUMBER]"
click at [1233, 469] on icon at bounding box center [1231, 474] width 13 height 15
click at [0, 0] on input "checkbox" at bounding box center [0, 0] width 0 height 0
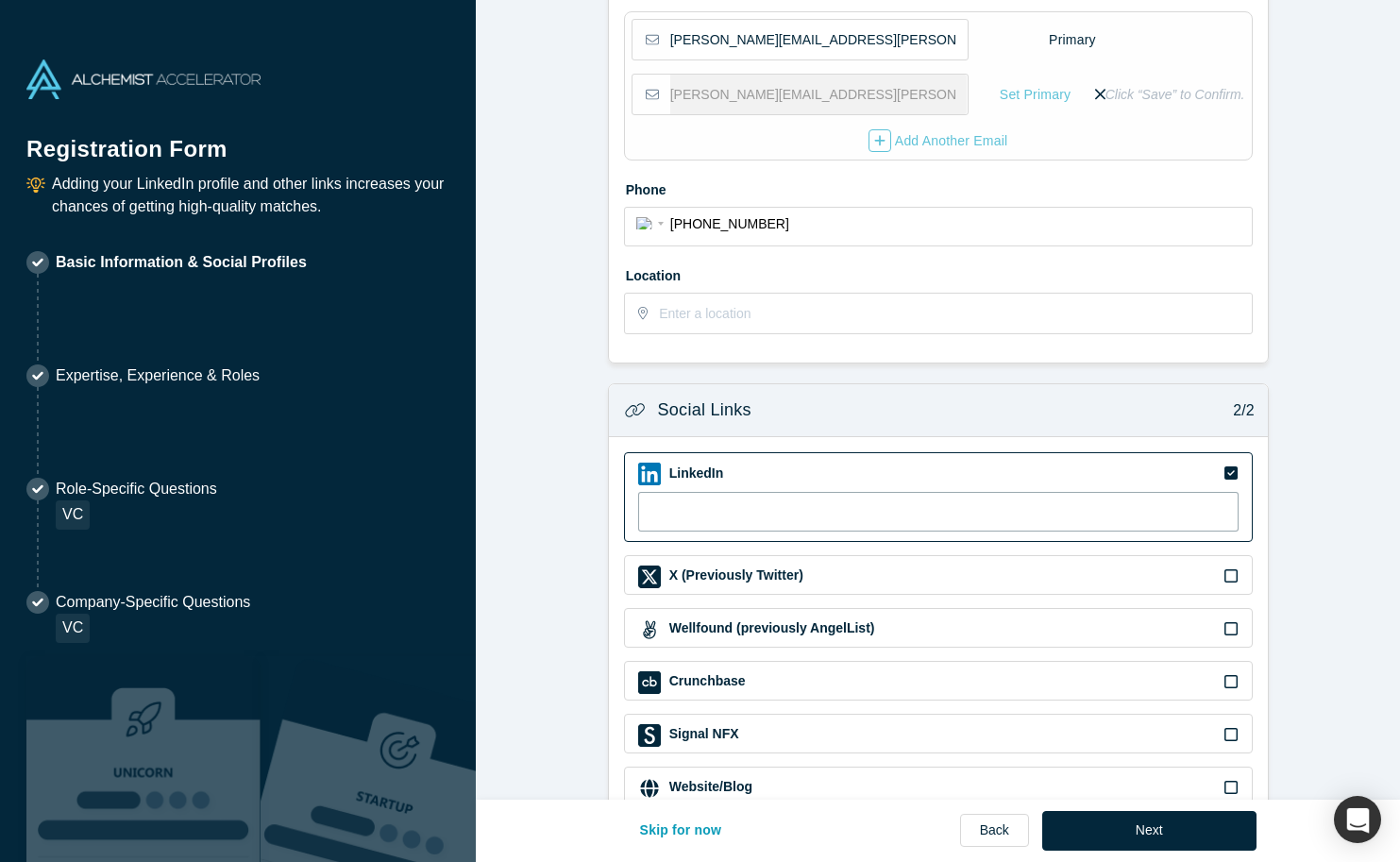
click at [715, 508] on input at bounding box center [938, 511] width 600 height 39
click at [746, 518] on input at bounding box center [938, 511] width 600 height 39
paste input "[URL][DOMAIN_NAME]"
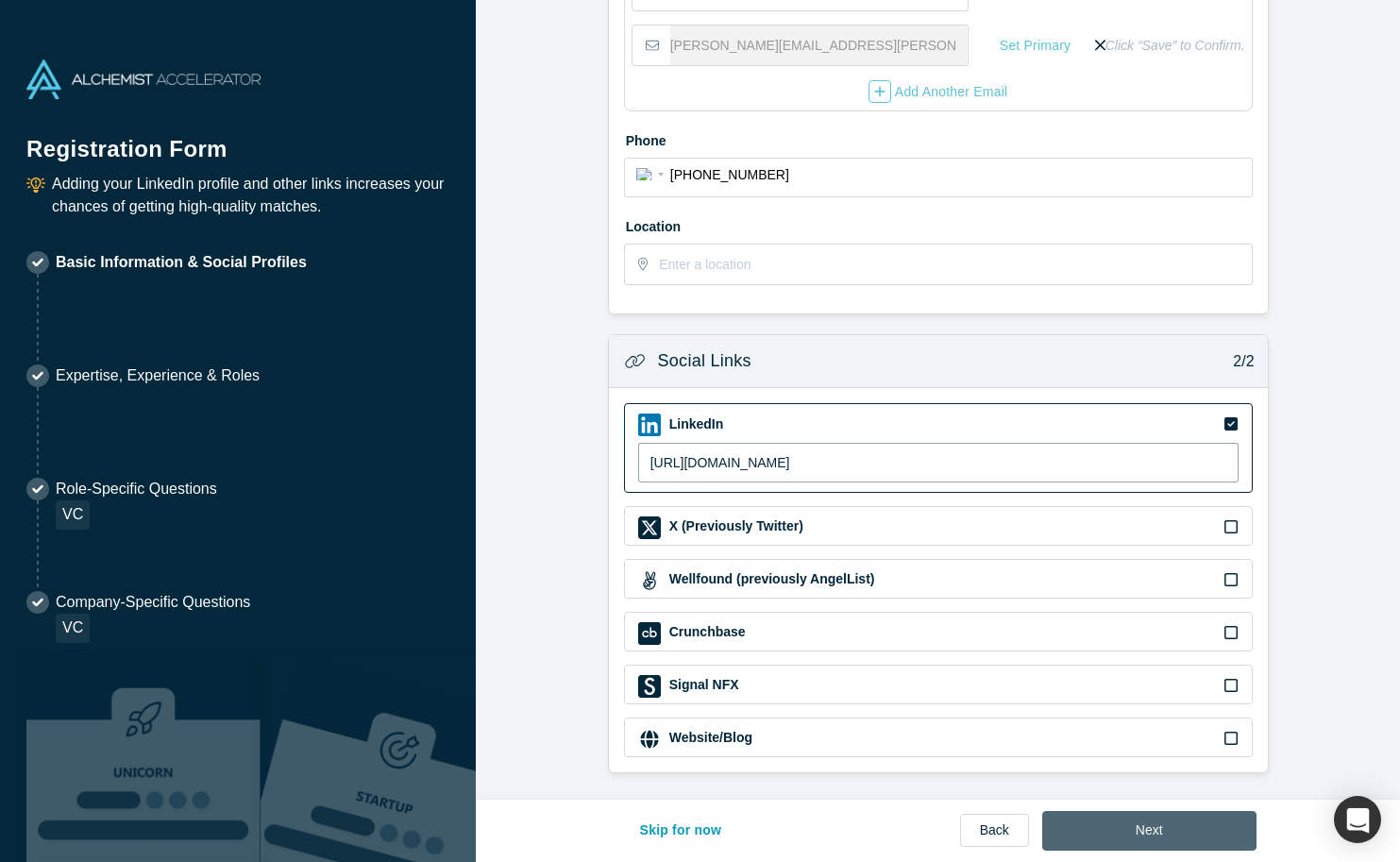
type input "[URL][DOMAIN_NAME]"
click at [1157, 832] on button "Next" at bounding box center [1149, 829] width 214 height 39
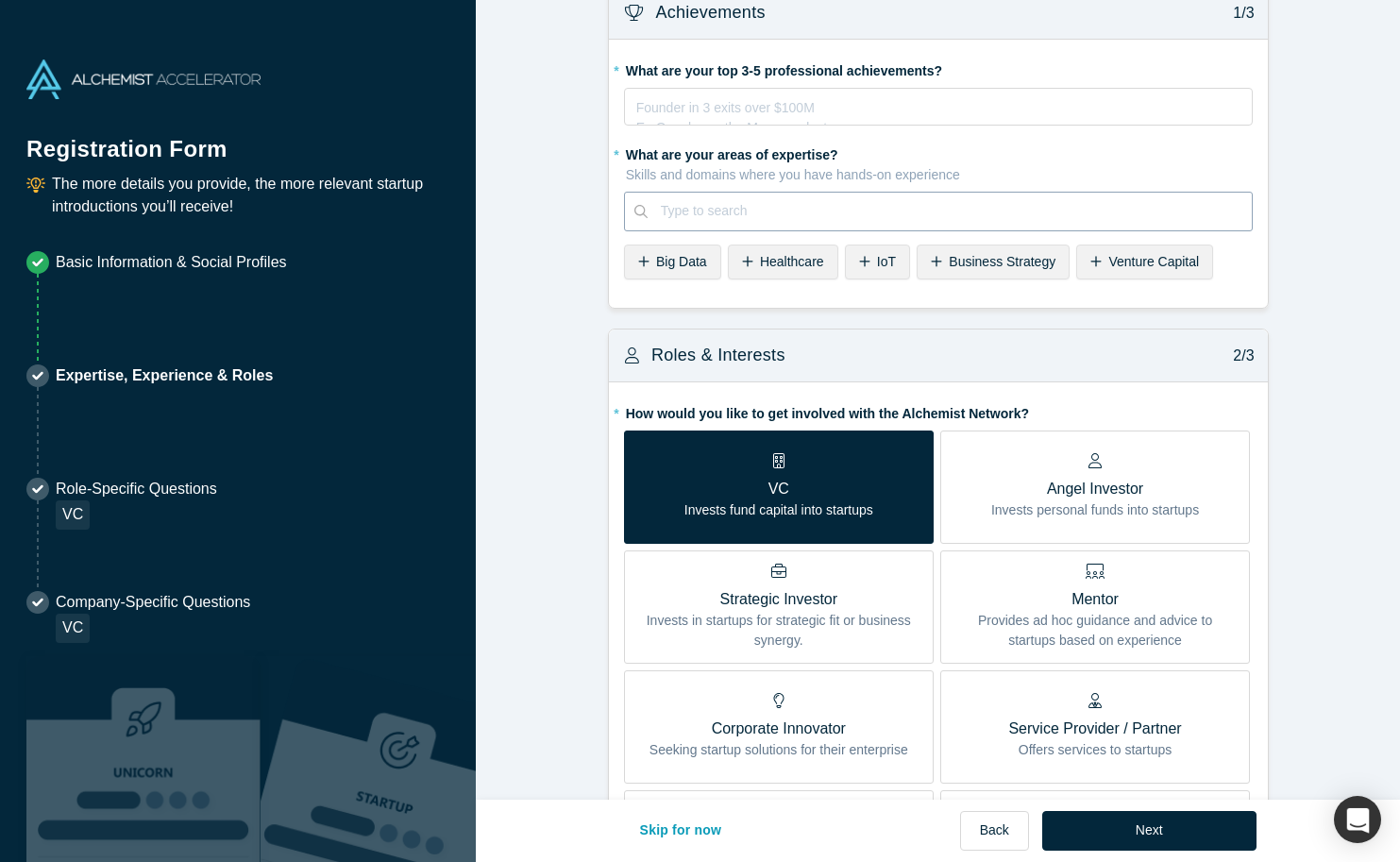
scroll to position [0, 0]
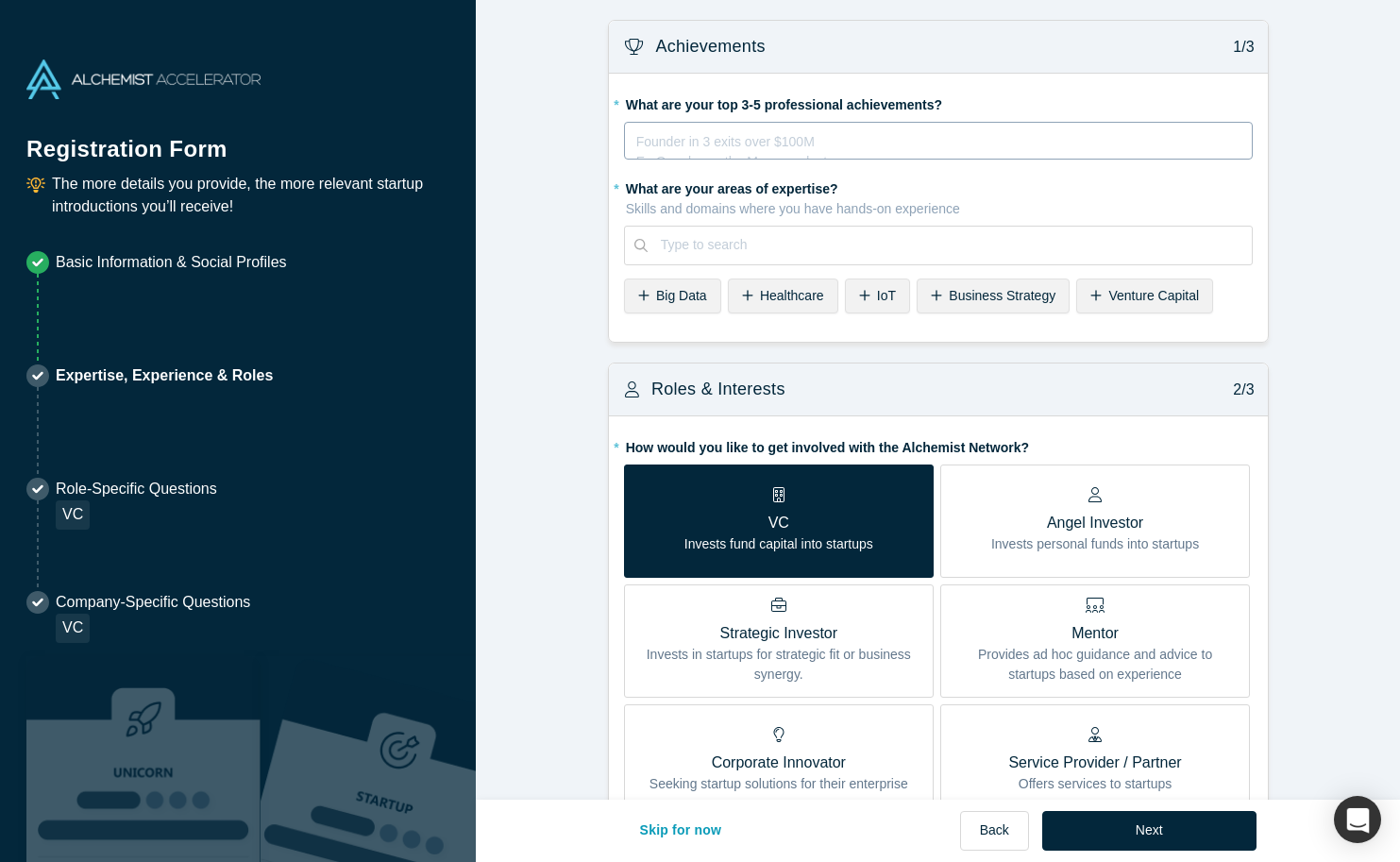
click at [721, 138] on div "rdw-editor" at bounding box center [939, 138] width 603 height 20
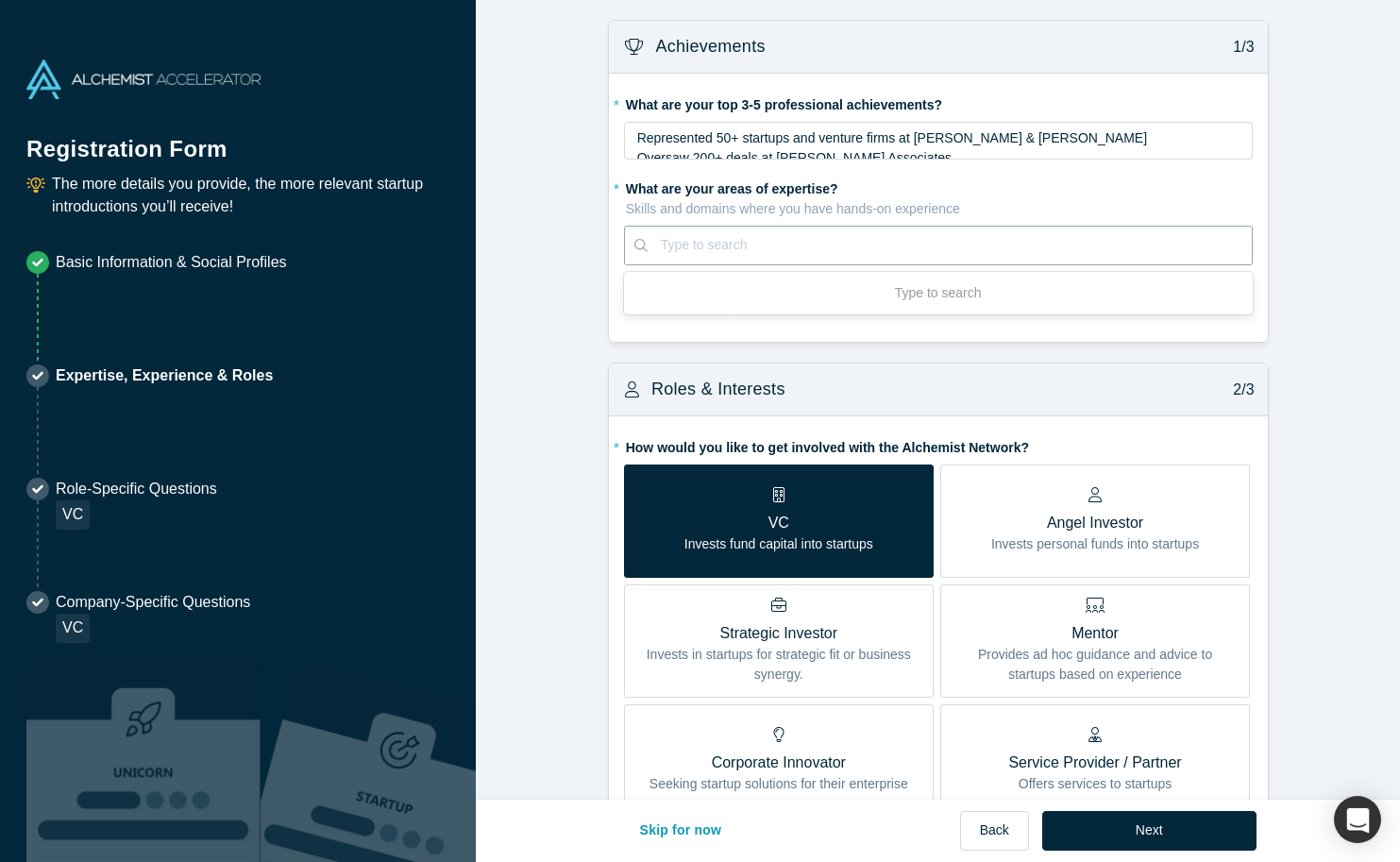
click at [711, 265] on div "Use Up and Down to choose options, press Enter to select the currently focused …" at bounding box center [938, 245] width 629 height 39
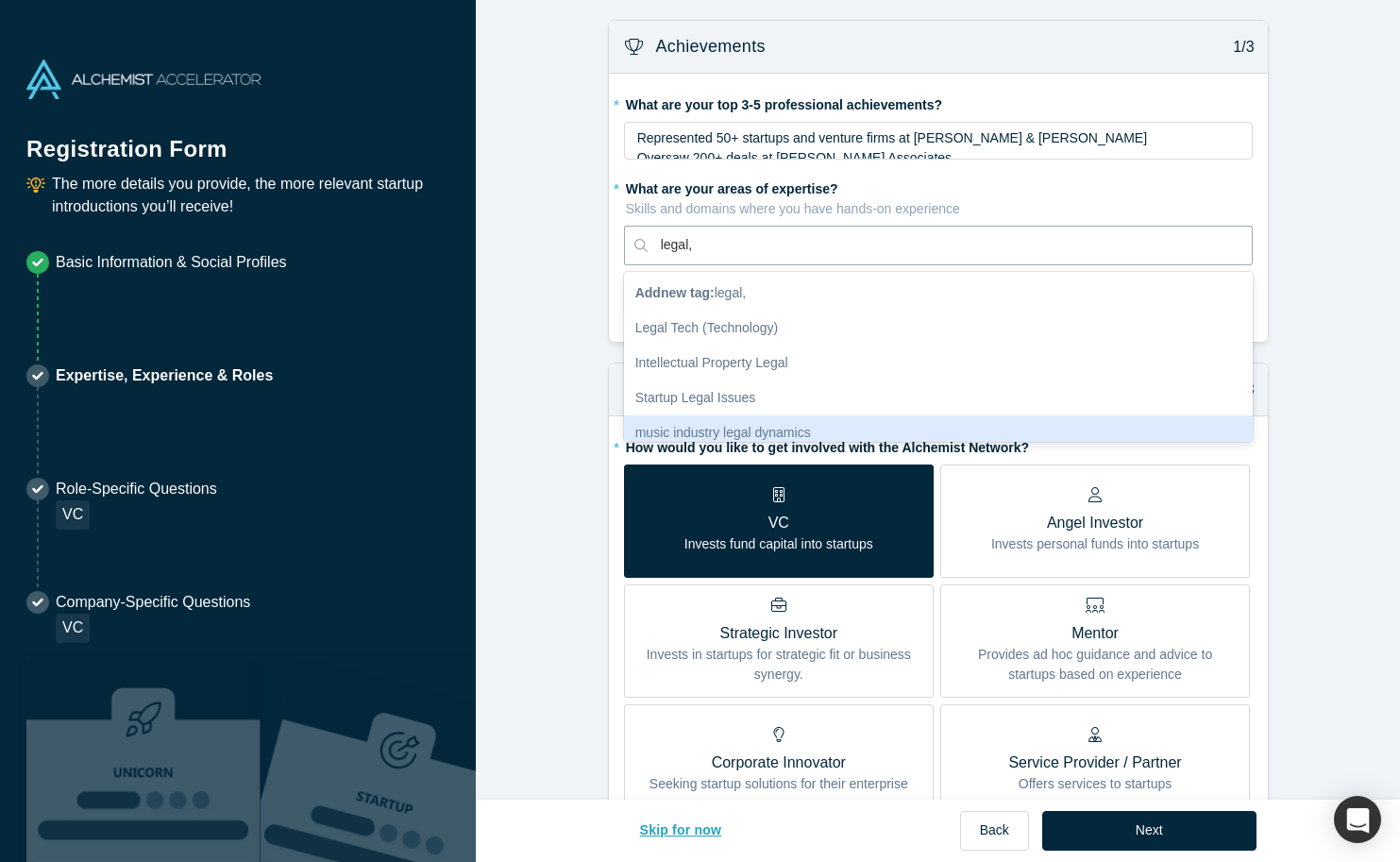
type input "legal,"
click at [675, 821] on button "Skip for now" at bounding box center [680, 829] width 122 height 39
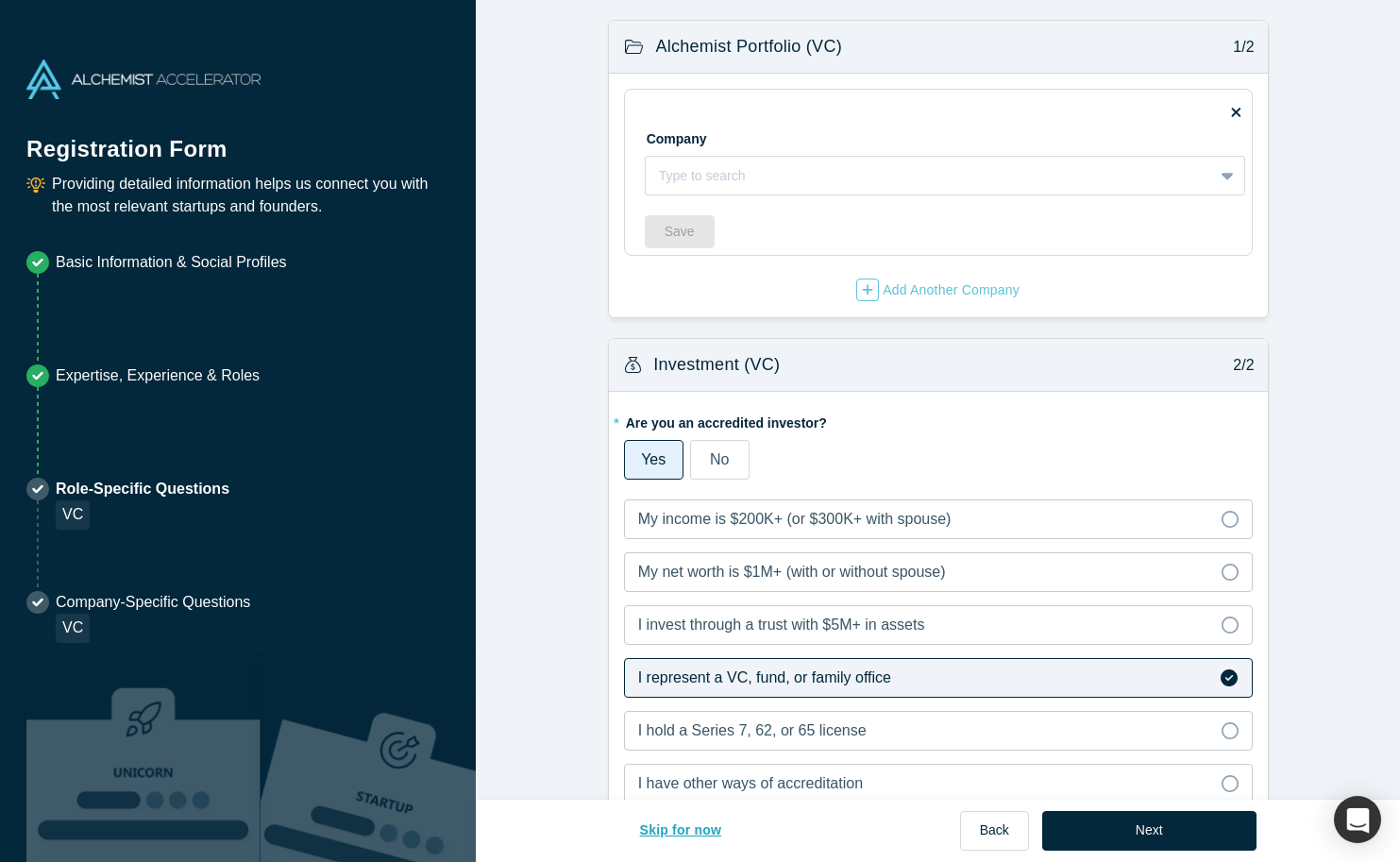
click at [706, 837] on button "Skip for now" at bounding box center [680, 829] width 122 height 39
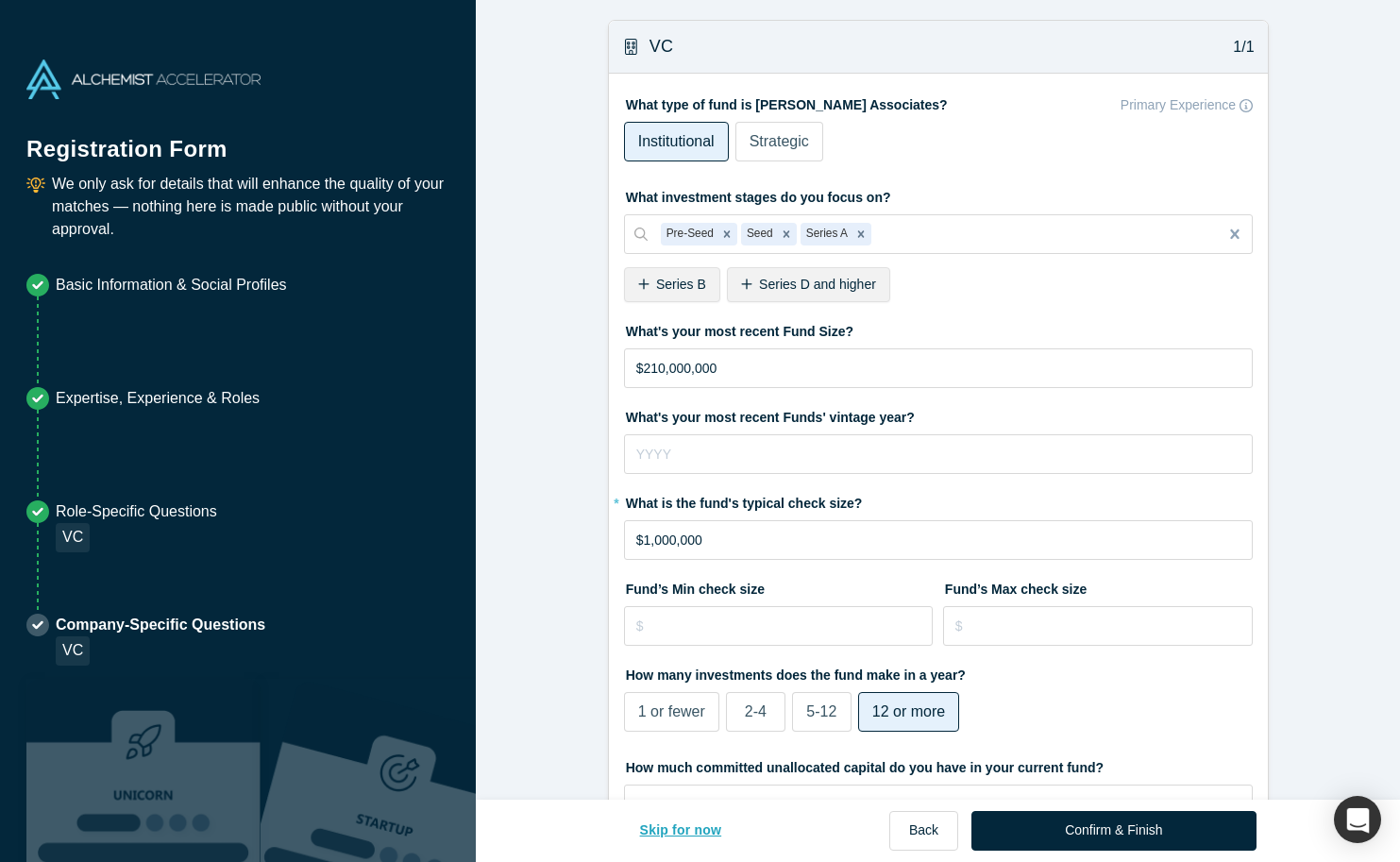
click at [706, 837] on button "Skip for now" at bounding box center [680, 829] width 122 height 39
